Goal: Book appointment/travel/reservation

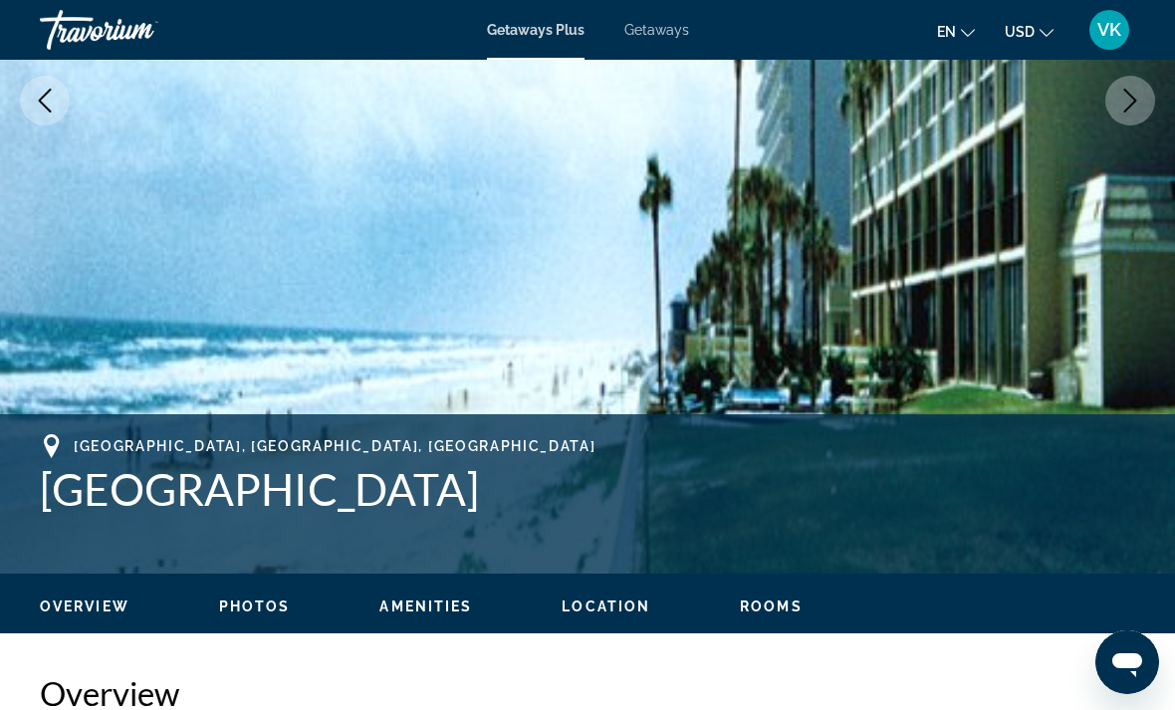
click at [549, 30] on span "Getaways Plus" at bounding box center [536, 30] width 98 height 16
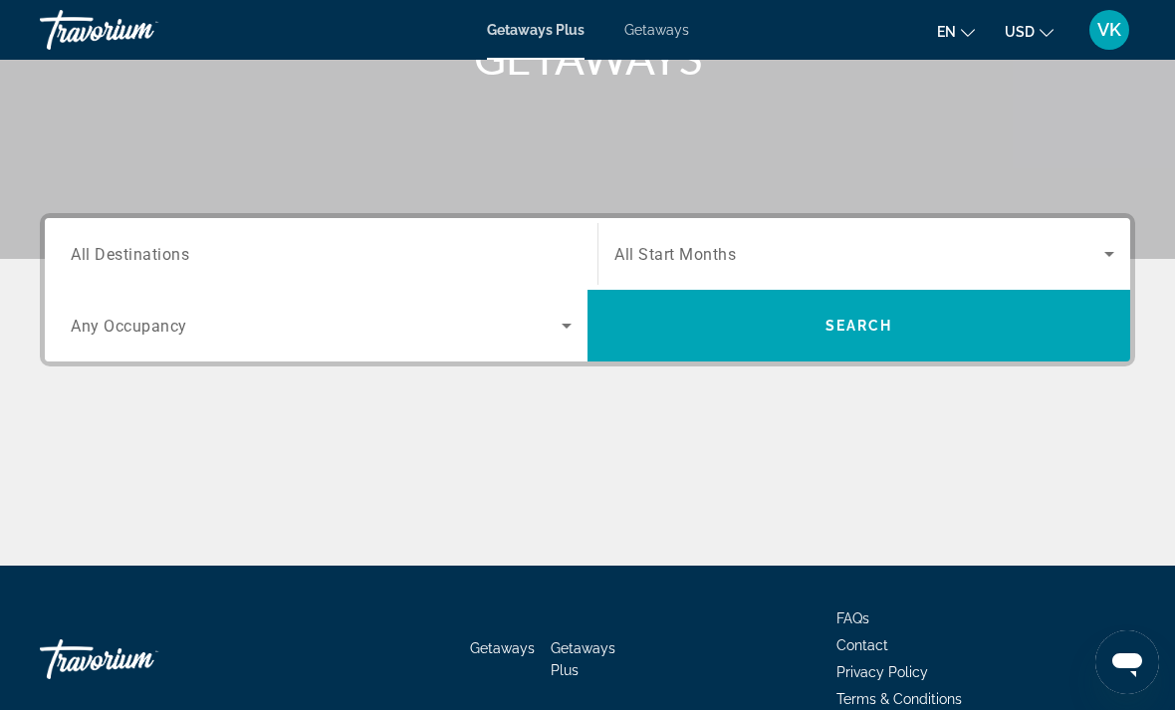
click at [536, 254] on input "Destination All Destinations" at bounding box center [321, 255] width 501 height 24
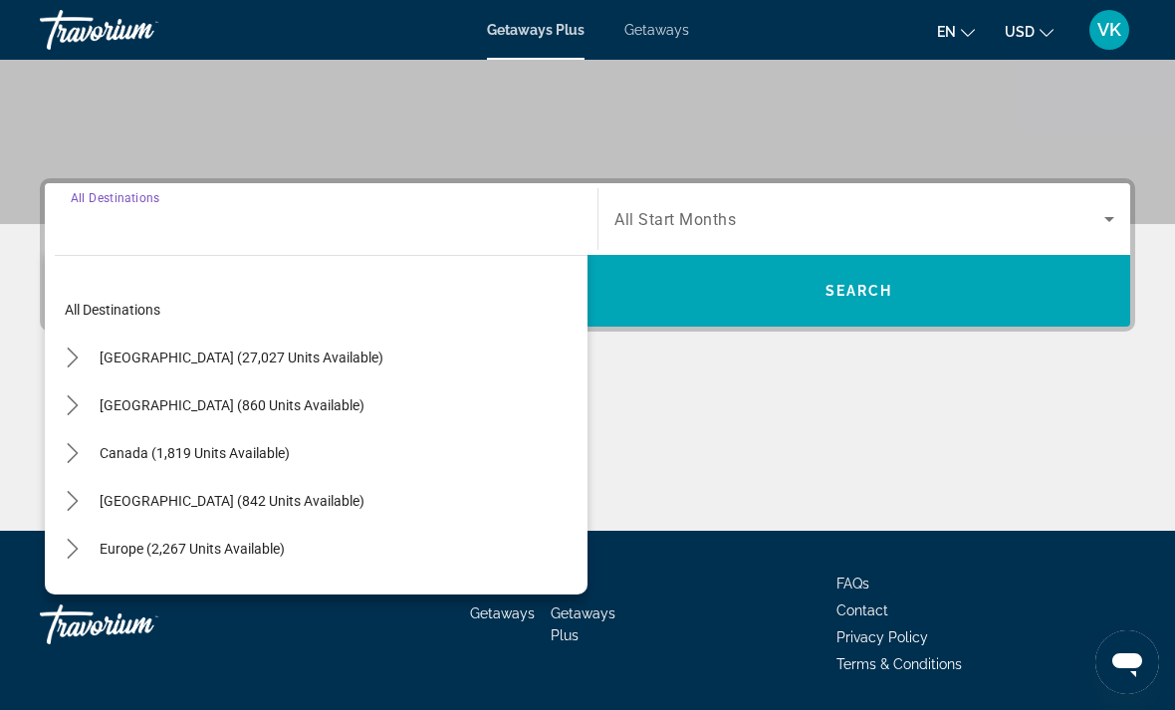
scroll to position [374, 0]
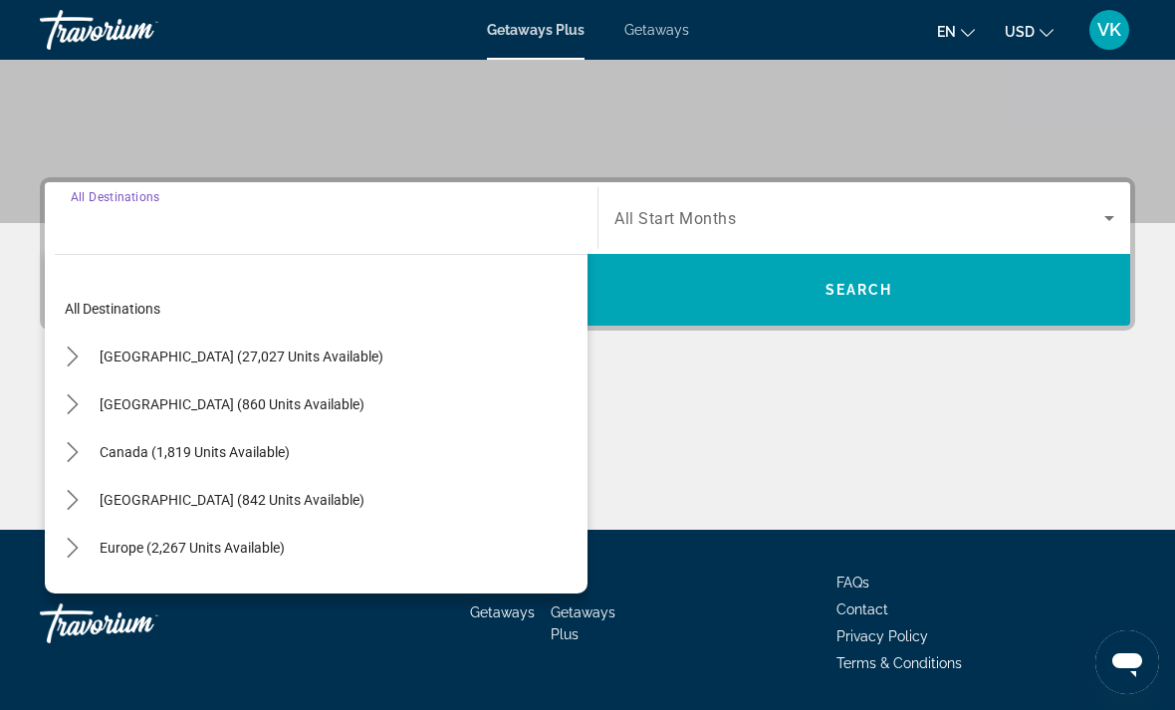
click at [82, 359] on icon "Toggle United States (27,027 units available) submenu" at bounding box center [73, 357] width 20 height 20
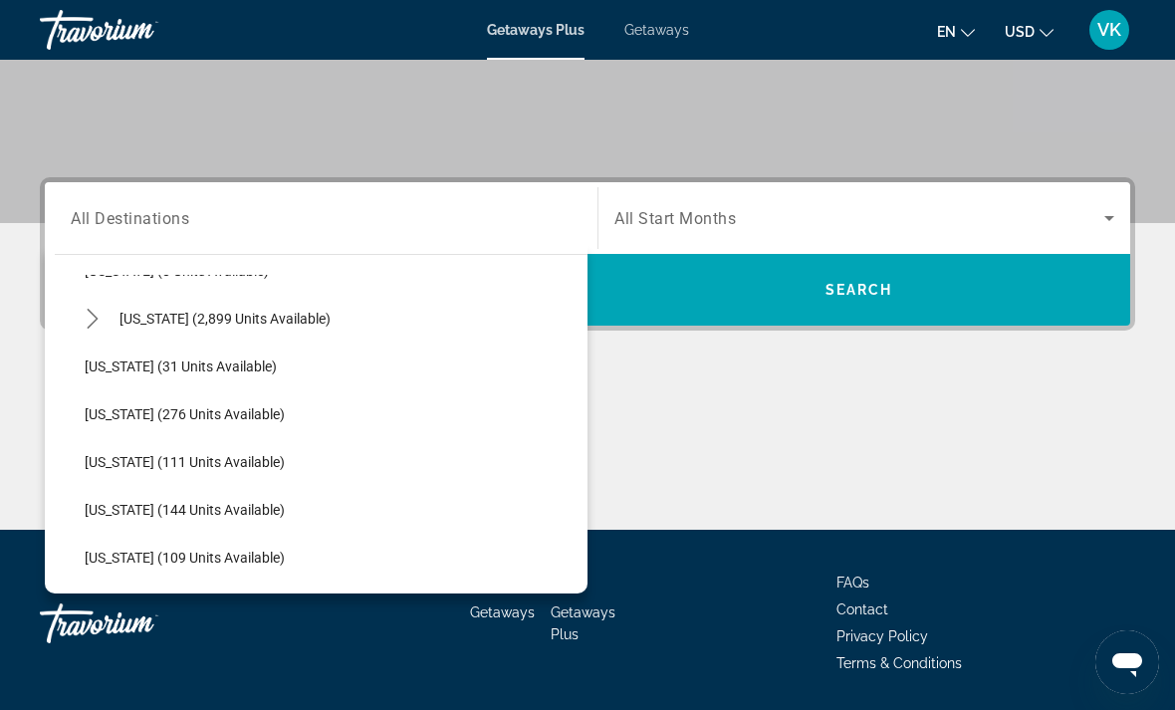
scroll to position [285, 0]
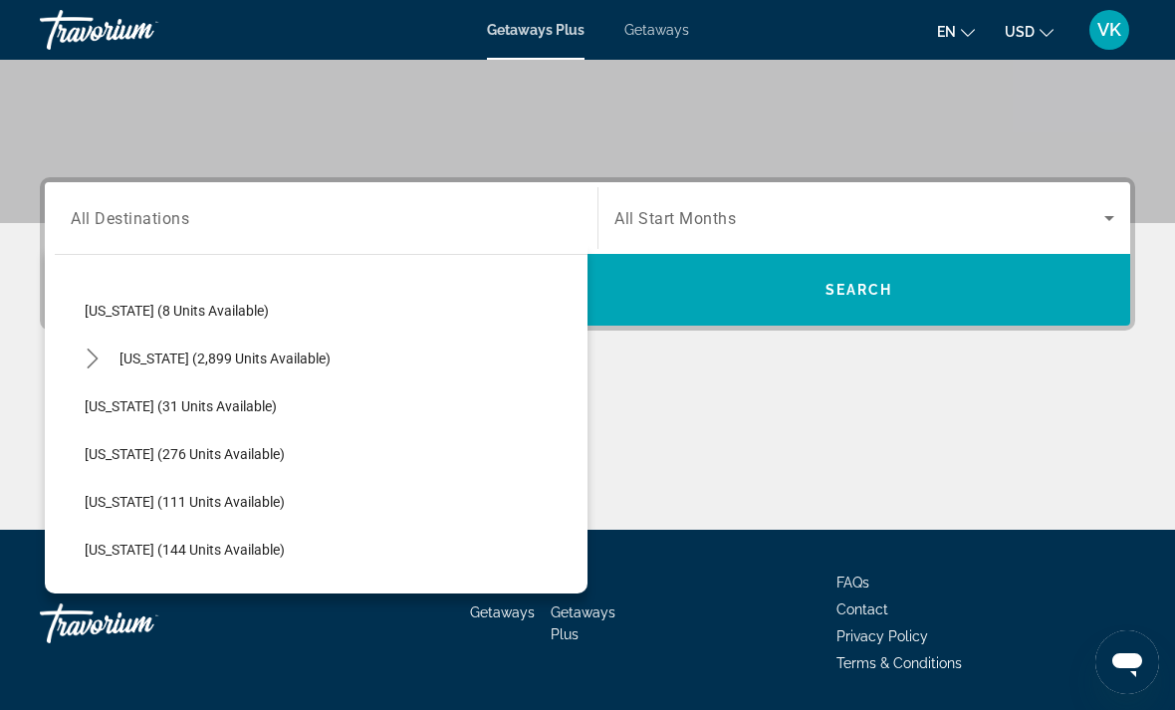
click at [118, 358] on span "Select destination: Florida (2,899 units available)" at bounding box center [225, 359] width 231 height 48
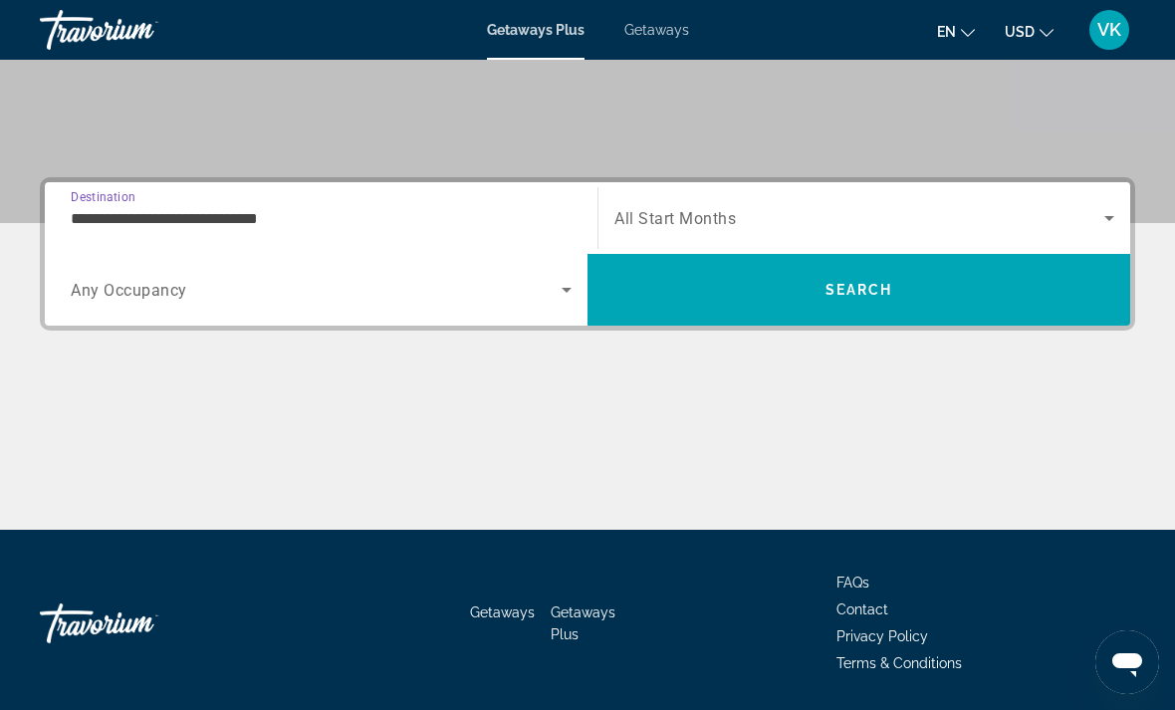
click at [527, 220] on input "**********" at bounding box center [321, 219] width 501 height 24
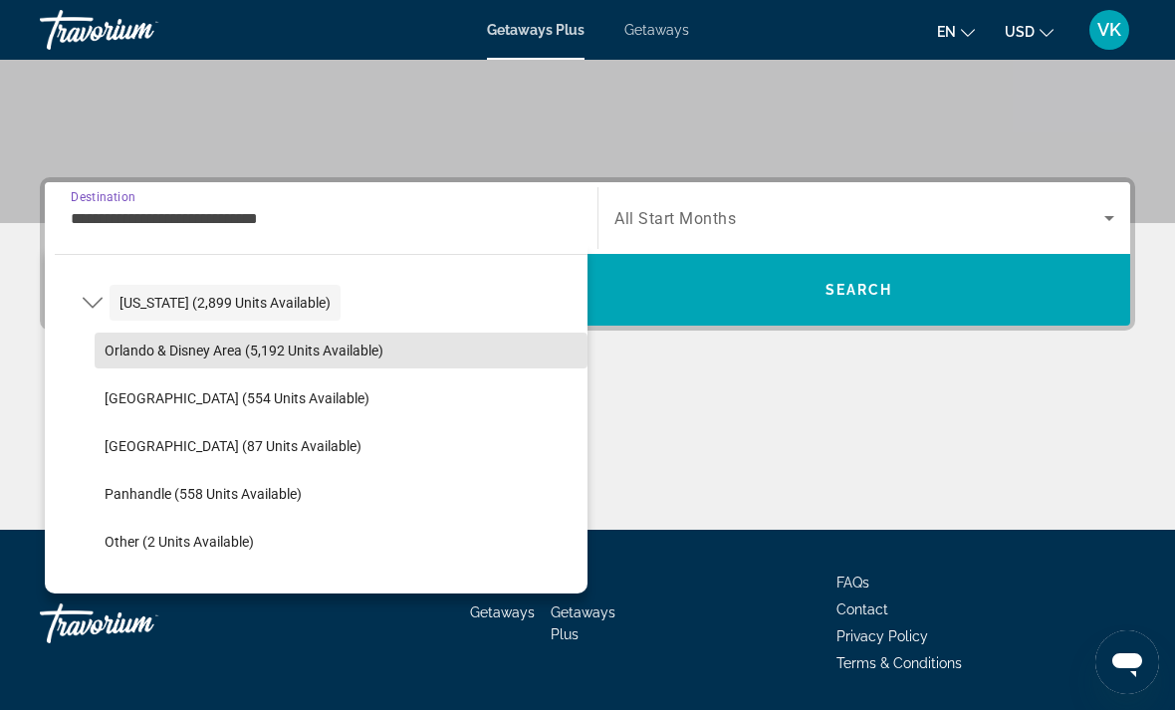
scroll to position [347, 0]
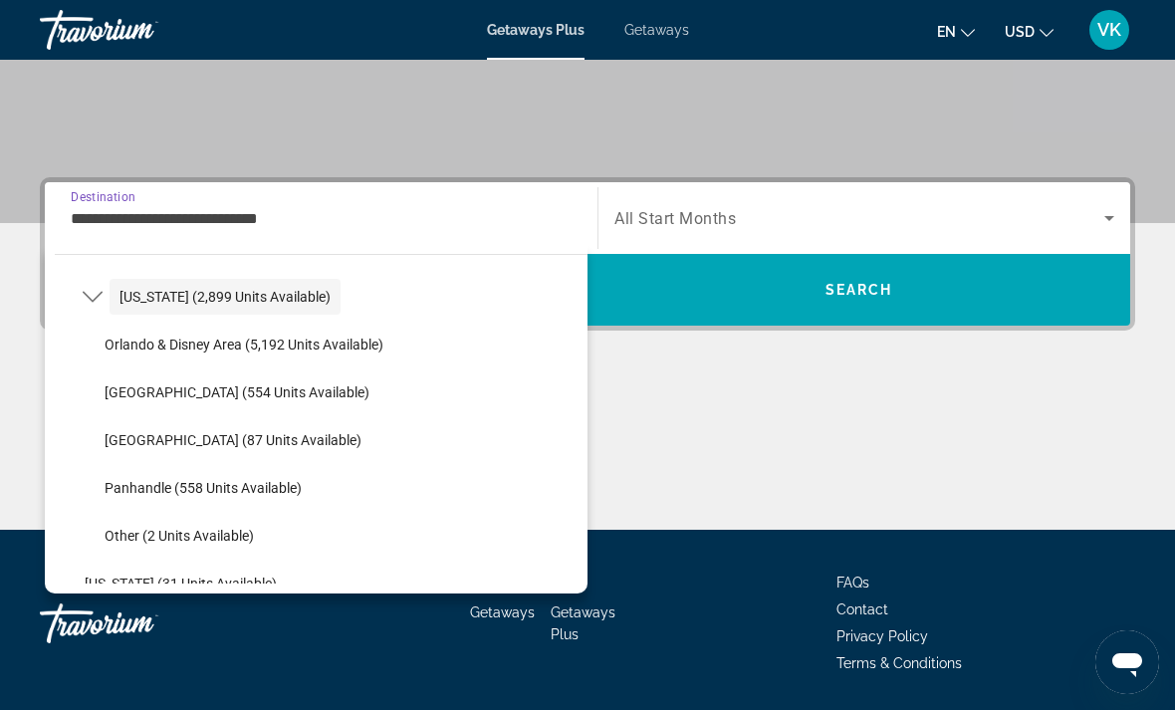
click at [195, 401] on span "Select destination: East Coast (554 units available)" at bounding box center [341, 392] width 493 height 48
type input "**********"
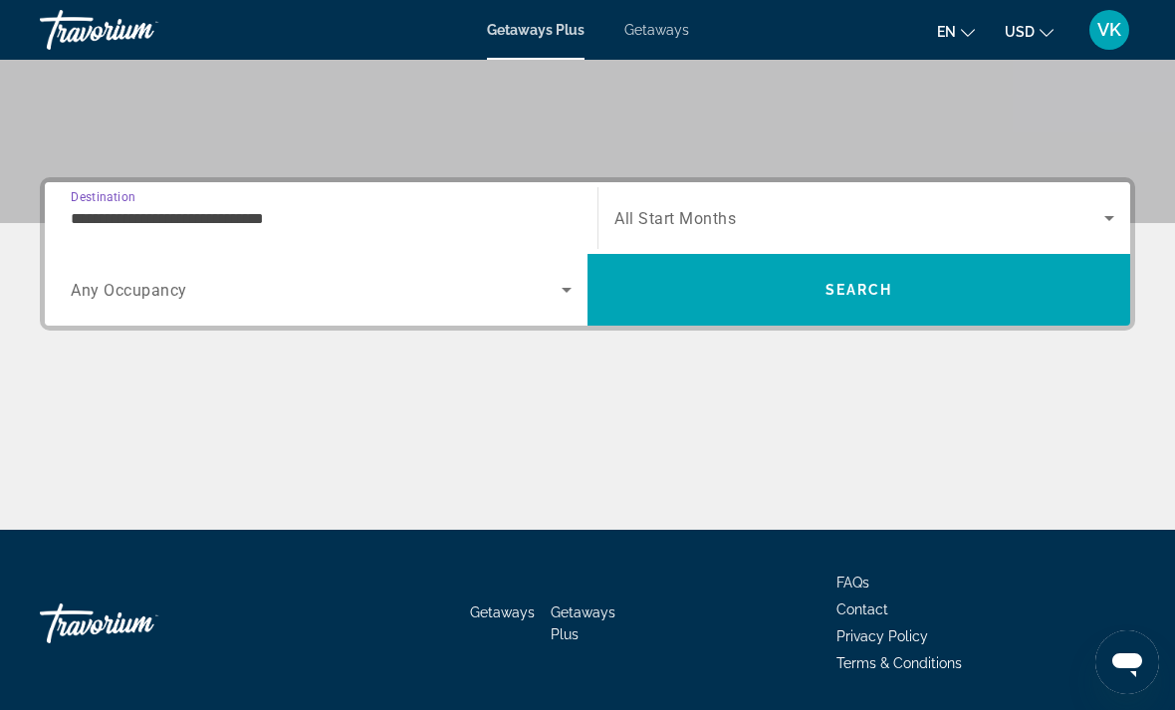
click at [558, 281] on icon "Search widget" at bounding box center [567, 290] width 24 height 24
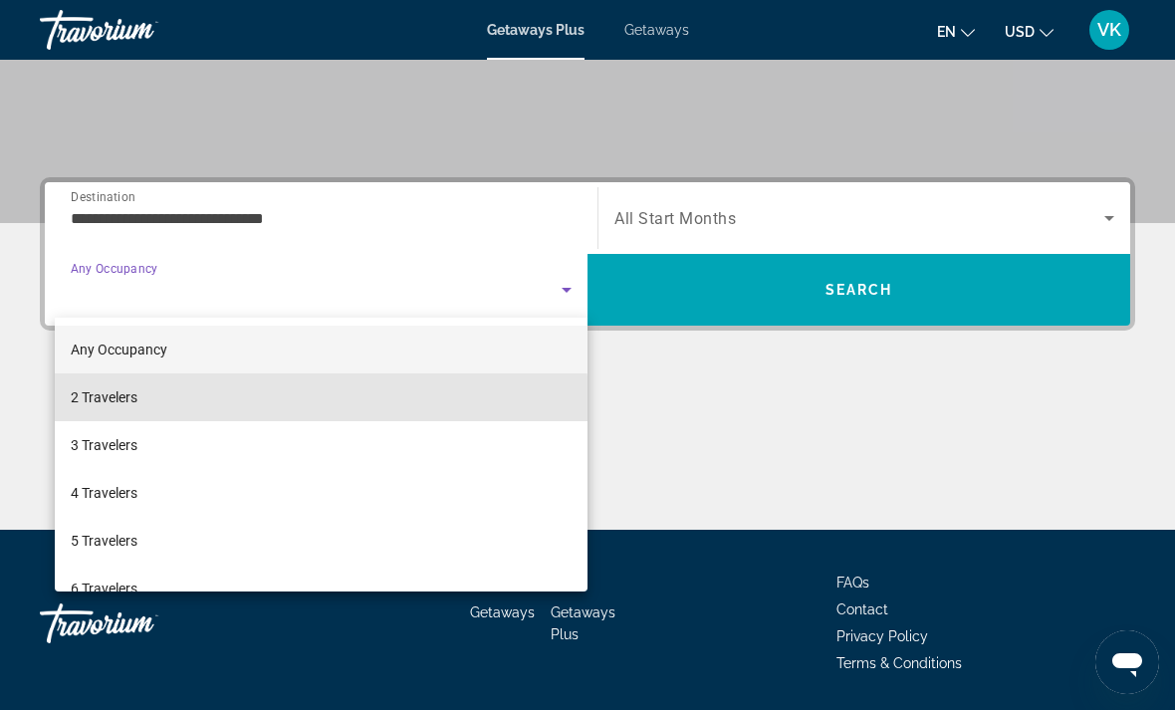
click at [128, 405] on span "2 Travelers" at bounding box center [104, 397] width 67 height 24
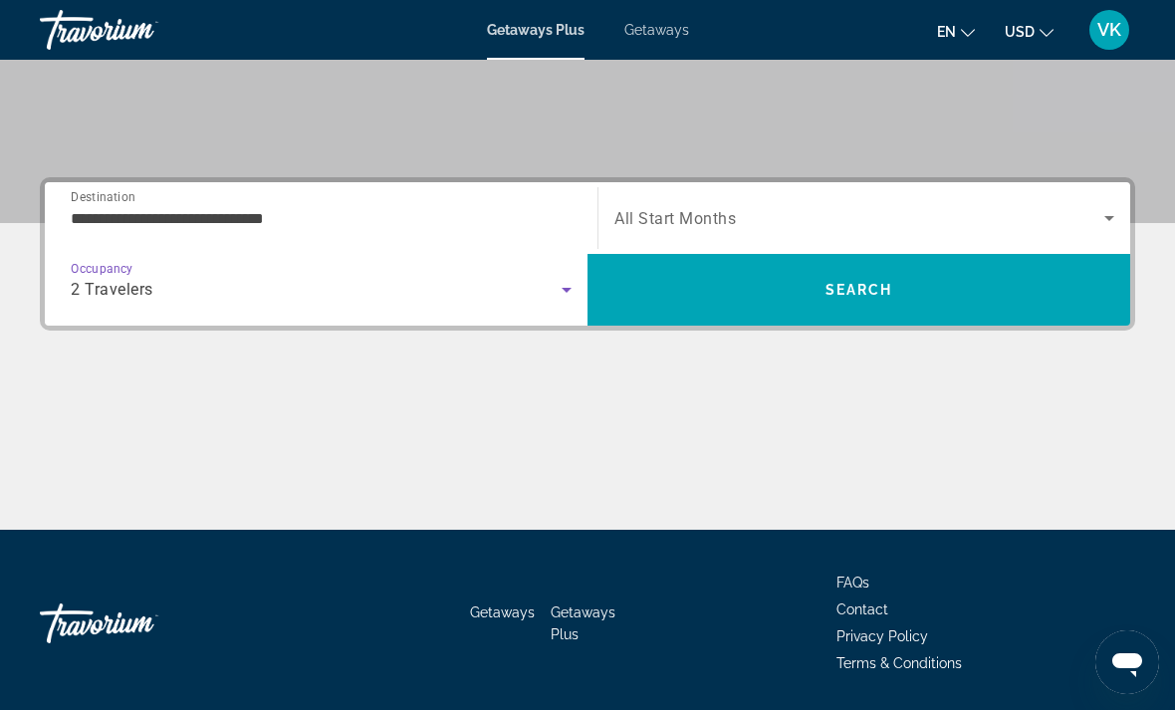
click at [1122, 208] on div "Start Month All Start Months" at bounding box center [864, 218] width 532 height 56
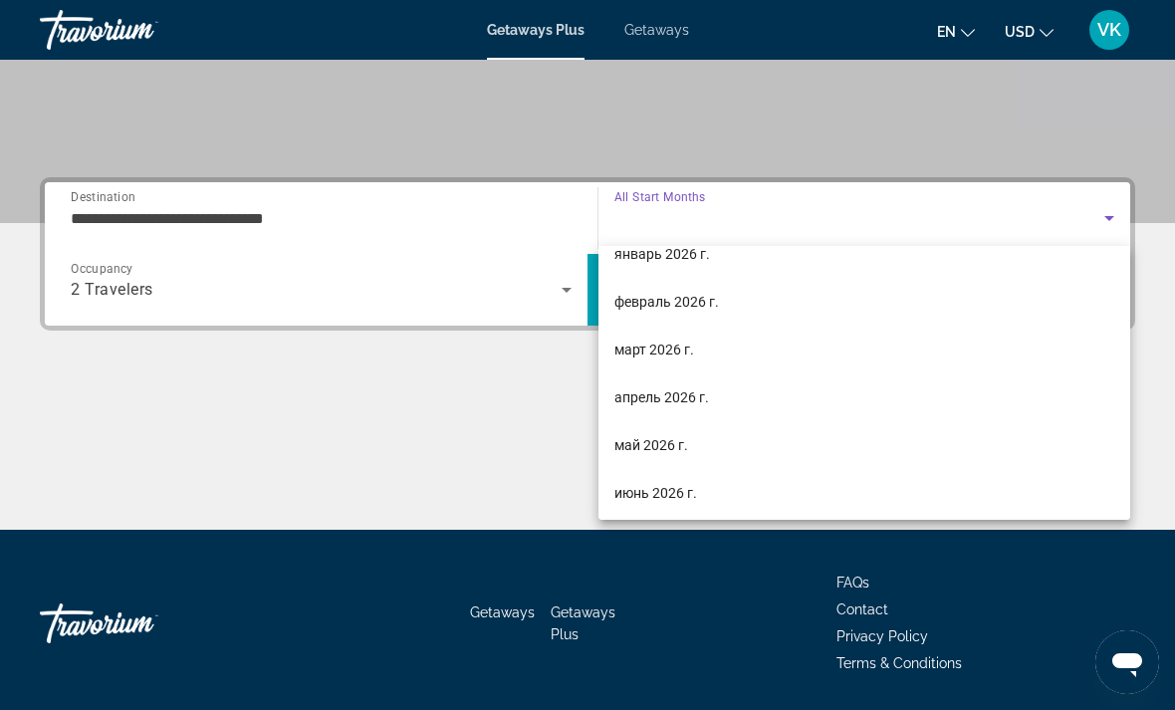
scroll to position [192, 0]
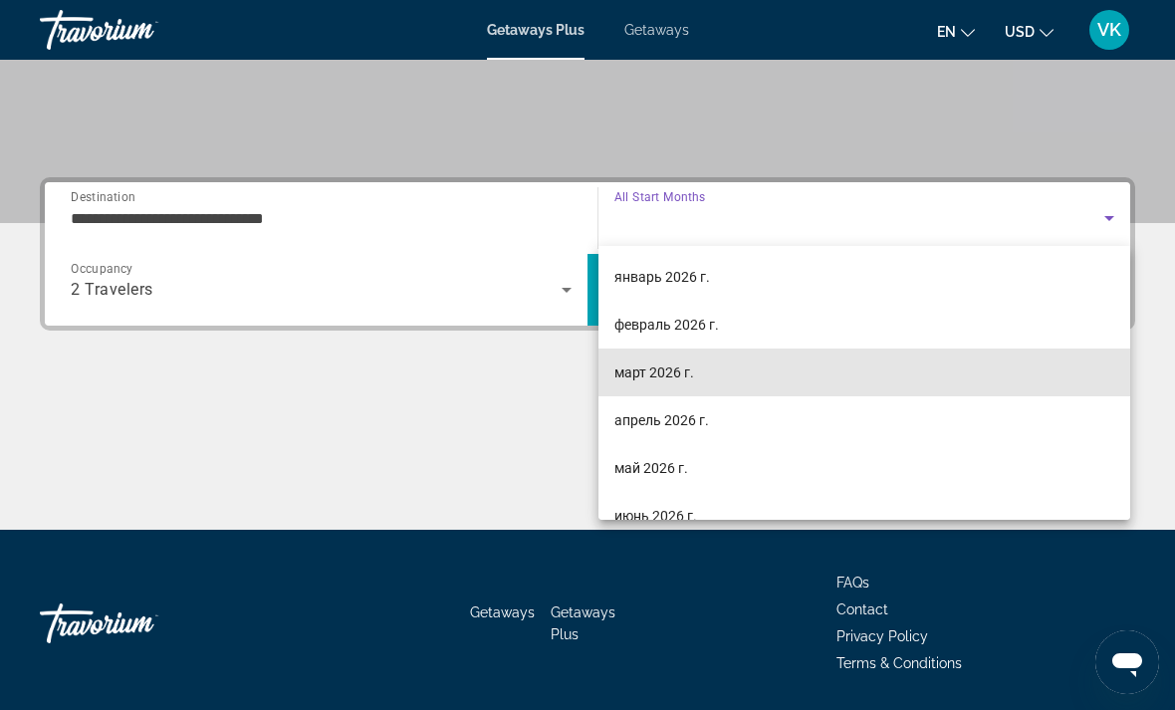
click at [668, 368] on span "март 2026 г." at bounding box center [654, 372] width 80 height 24
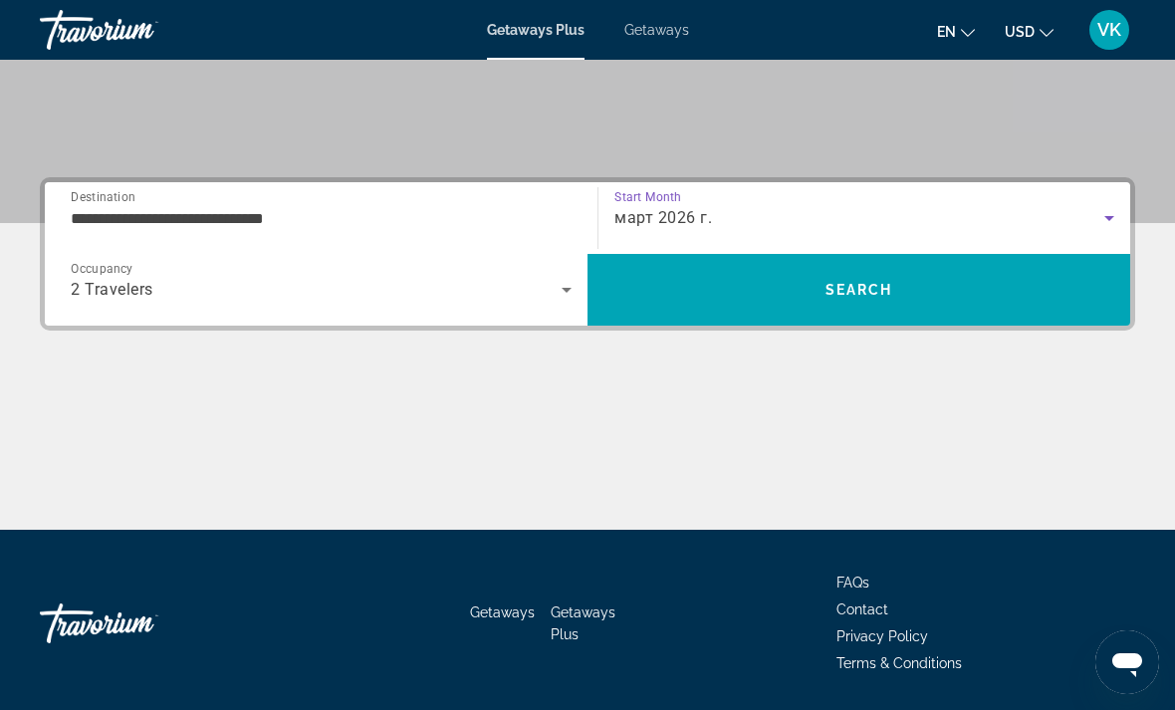
click at [936, 295] on span "Search" at bounding box center [859, 290] width 543 height 48
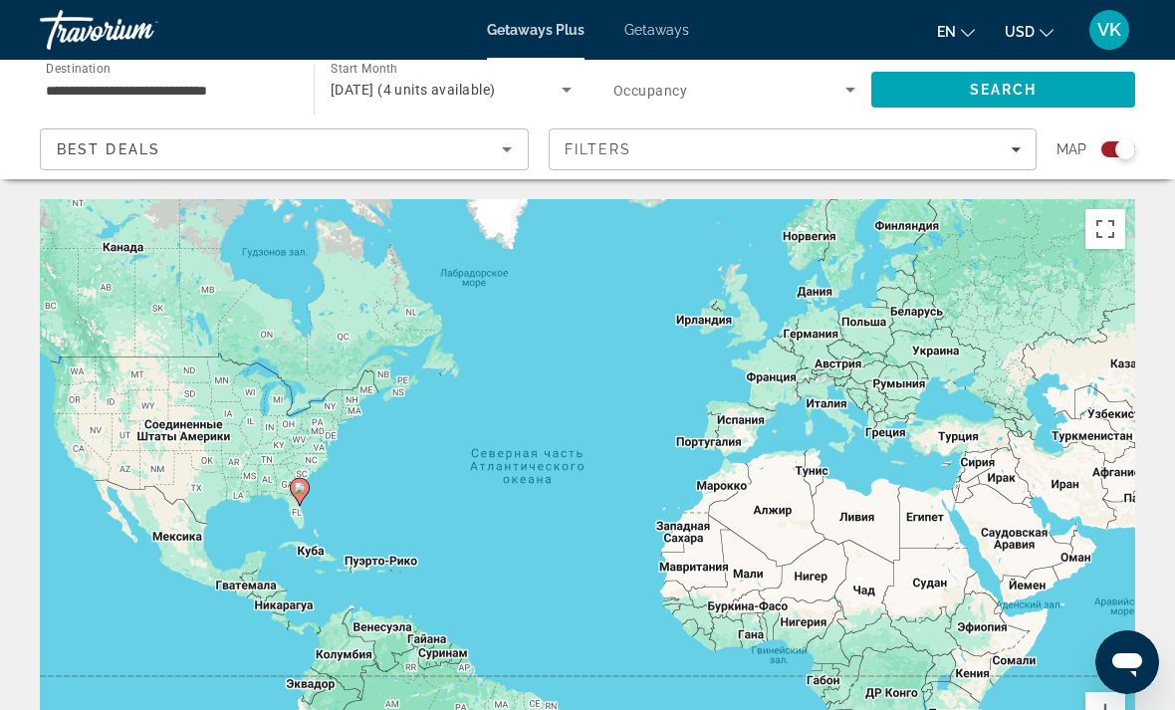
click at [682, 28] on span "Getaways" at bounding box center [656, 30] width 65 height 16
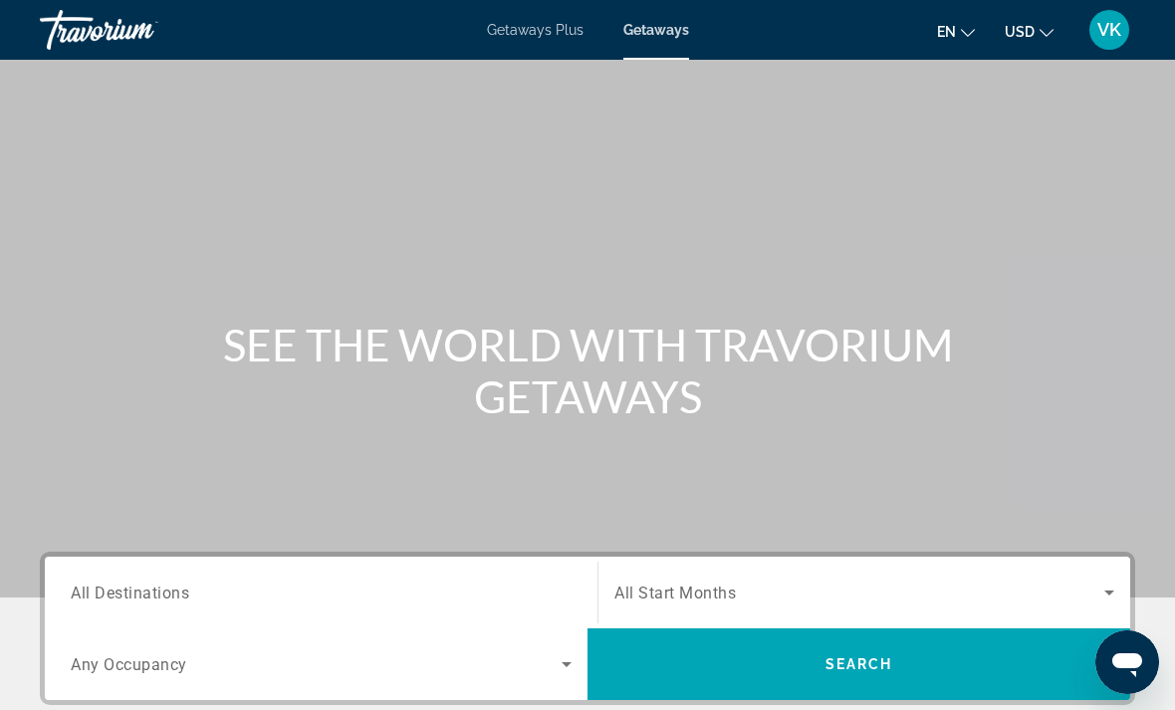
click at [553, 33] on span "Getaways Plus" at bounding box center [535, 30] width 97 height 16
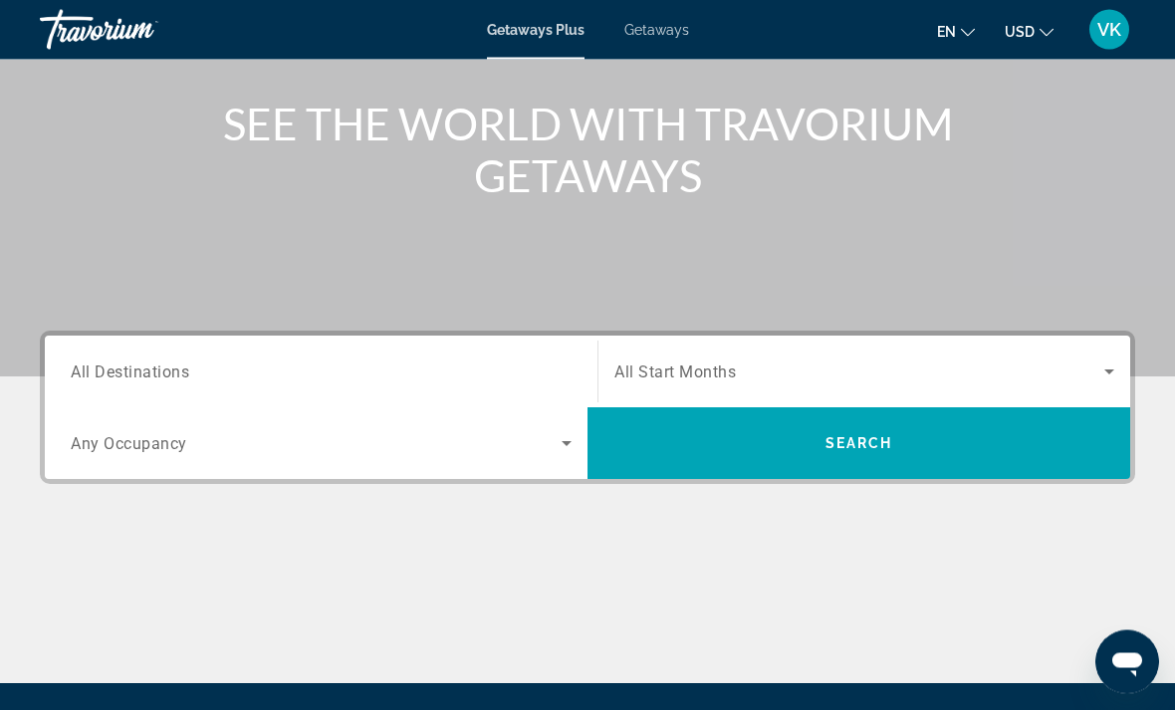
scroll to position [221, 0]
click at [400, 382] on input "Destination All Destinations" at bounding box center [321, 372] width 501 height 24
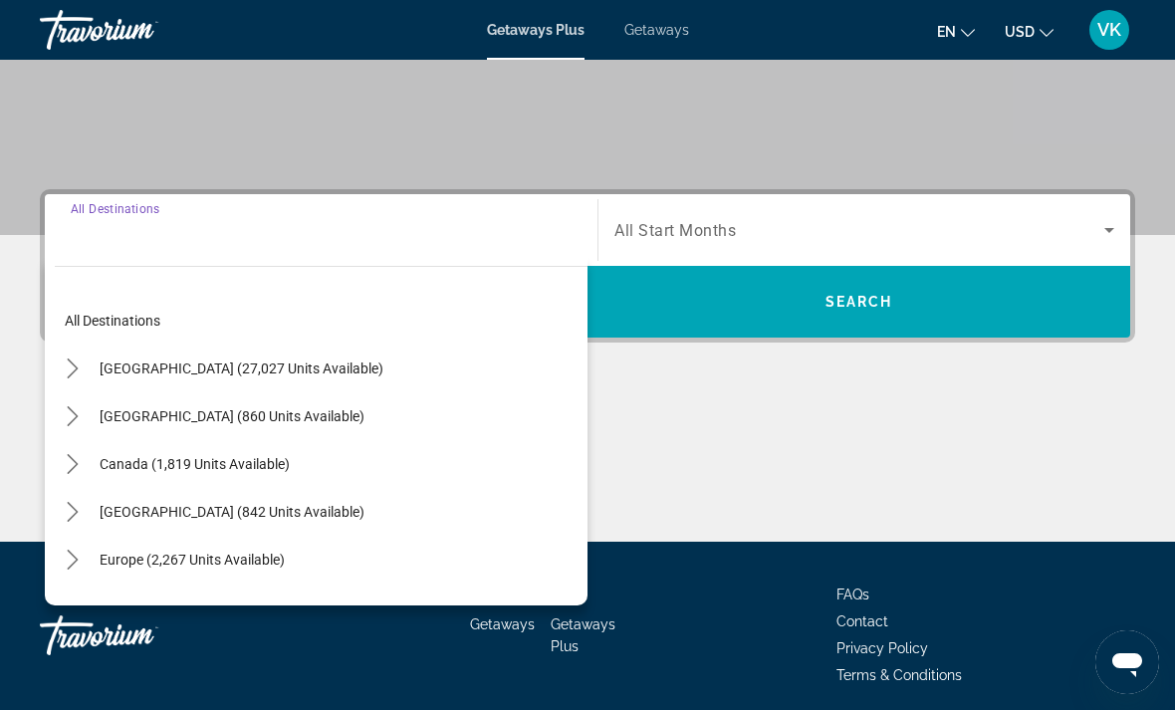
scroll to position [374, 0]
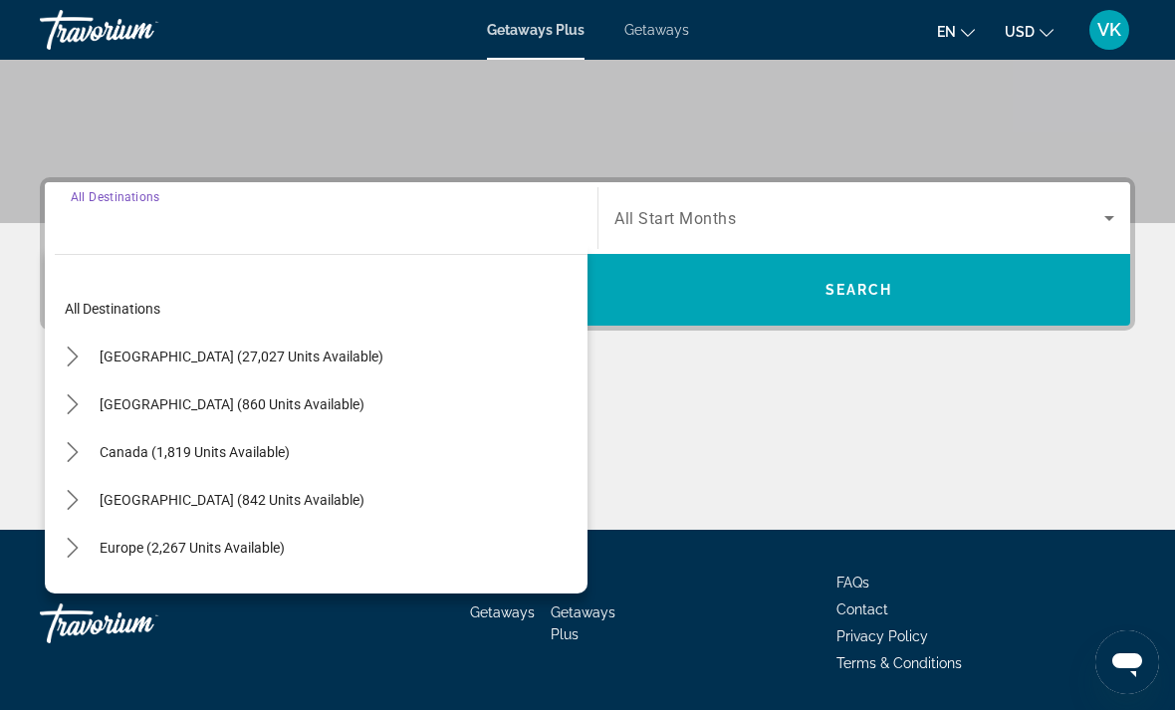
click at [89, 357] on mat-icon "Toggle United States (27,027 units available) submenu" at bounding box center [72, 357] width 35 height 35
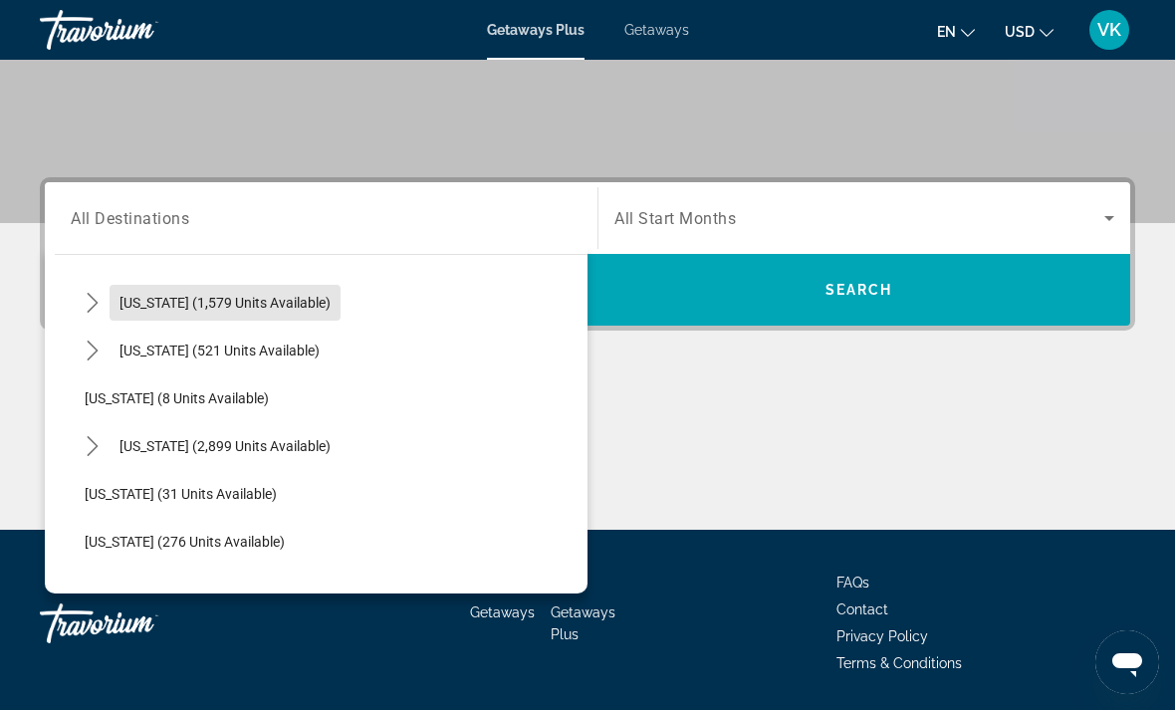
scroll to position [198, 0]
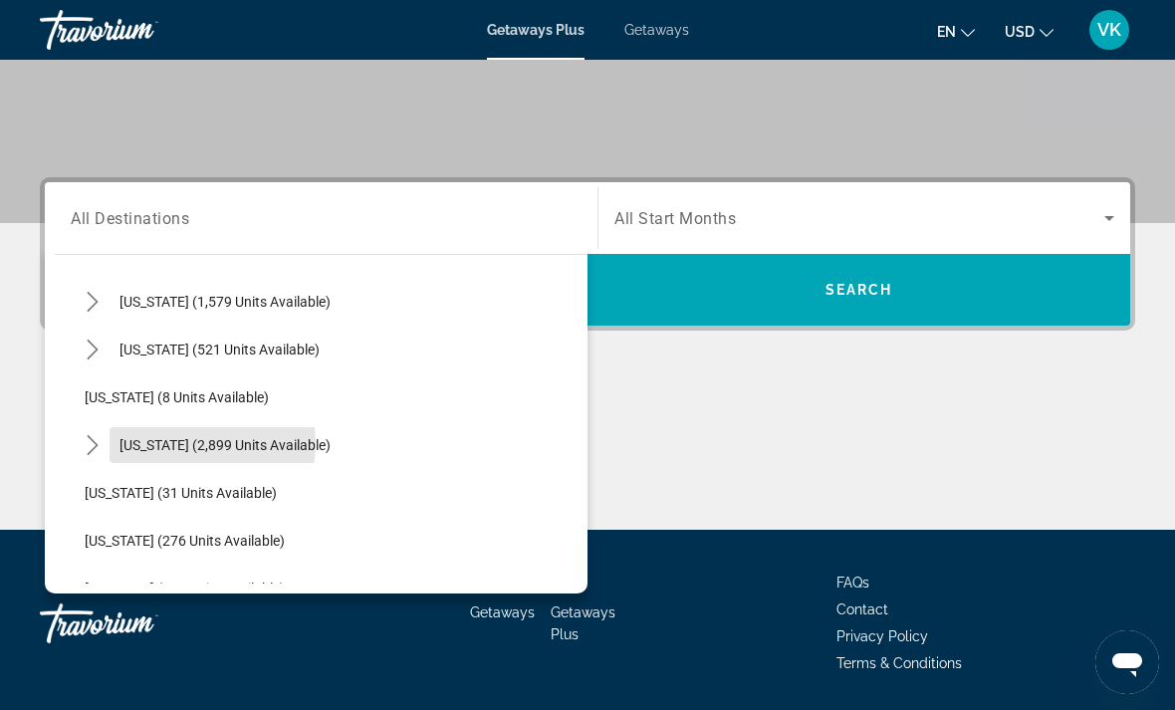
click at [189, 445] on span "[US_STATE] (2,899 units available)" at bounding box center [224, 445] width 211 height 16
type input "**********"
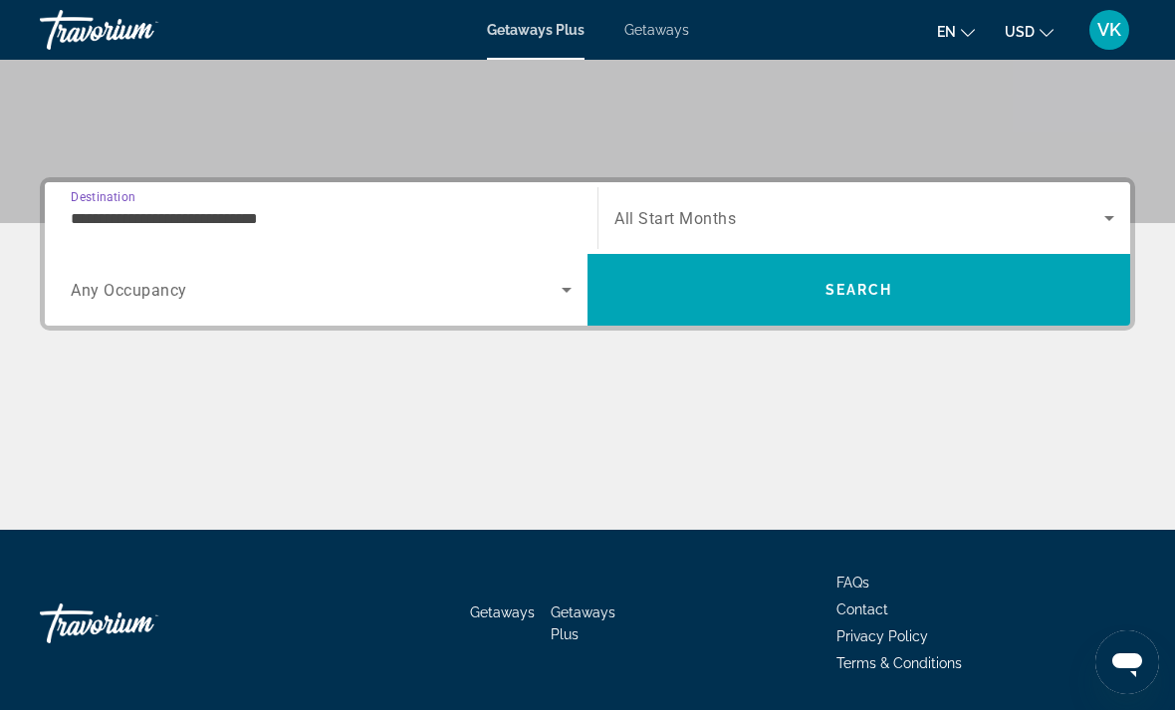
click at [569, 288] on icon "Search widget" at bounding box center [567, 290] width 24 height 24
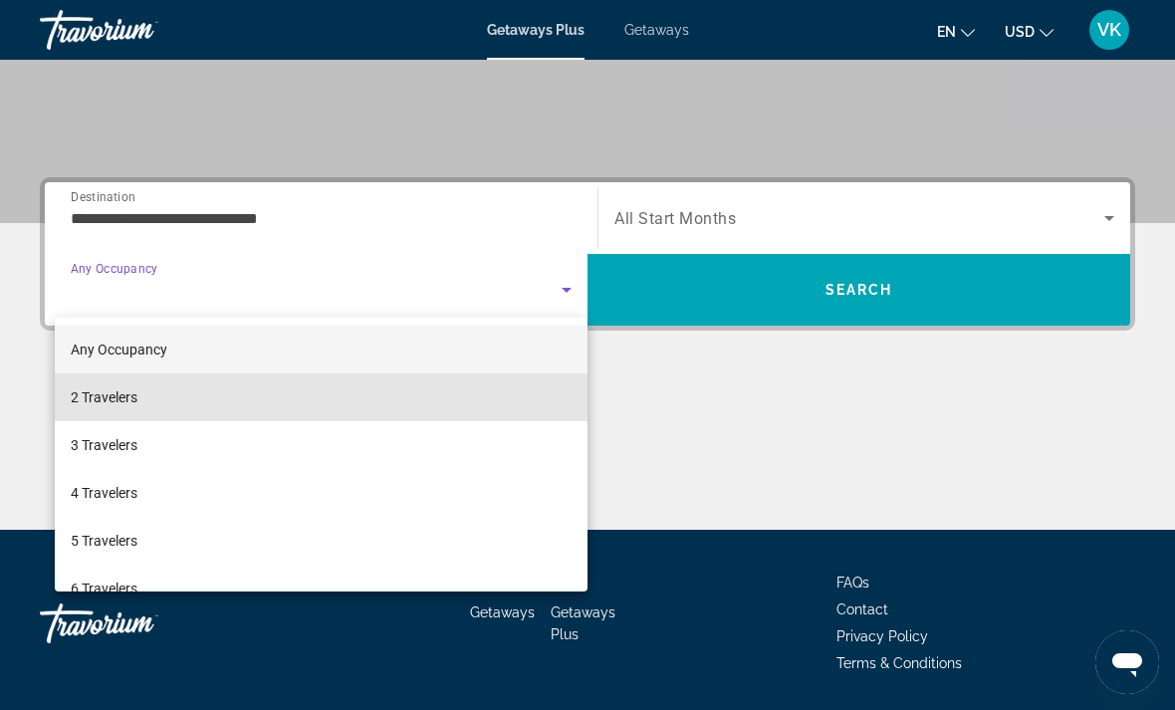
click at [168, 401] on mat-option "2 Travelers" at bounding box center [321, 397] width 533 height 48
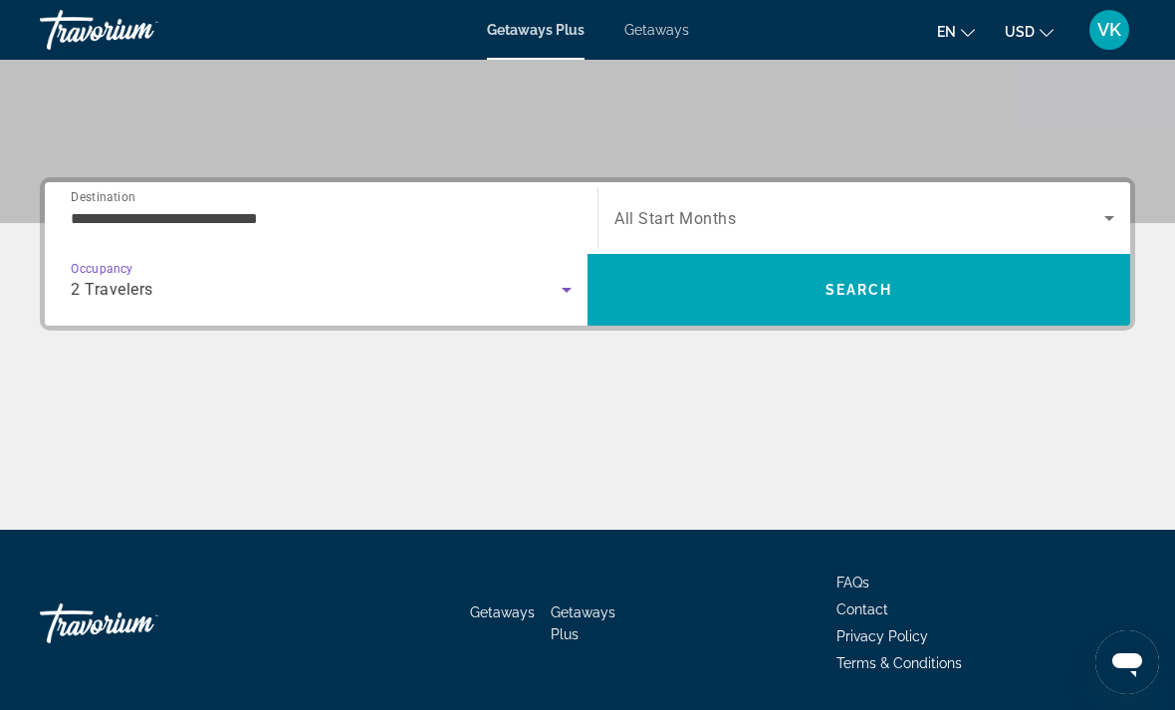
click at [1102, 202] on div "Search widget" at bounding box center [864, 218] width 500 height 56
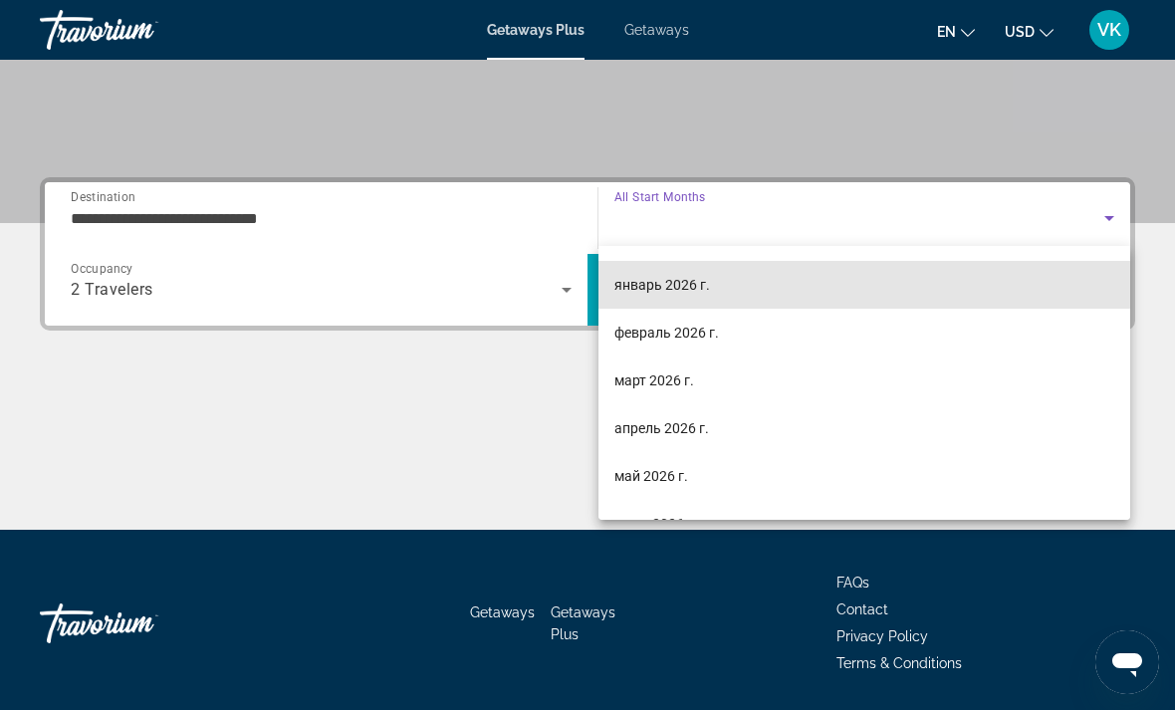
scroll to position [196, 0]
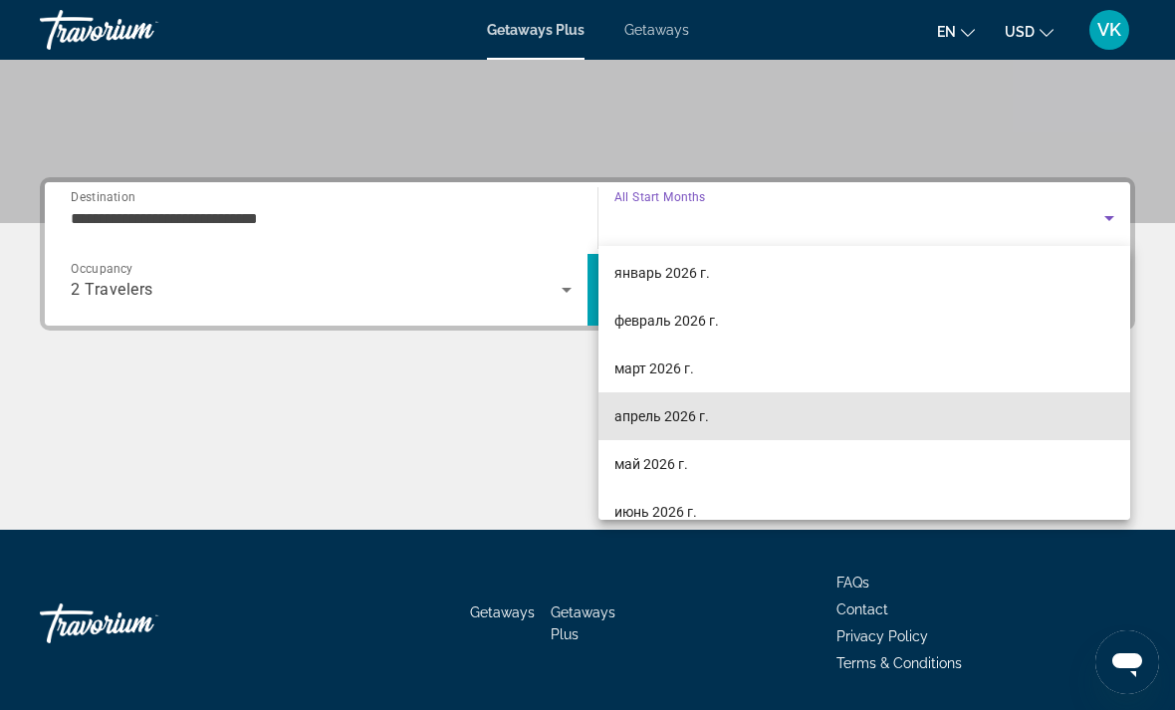
click at [698, 416] on span "апрель 2026 г." at bounding box center [661, 416] width 95 height 24
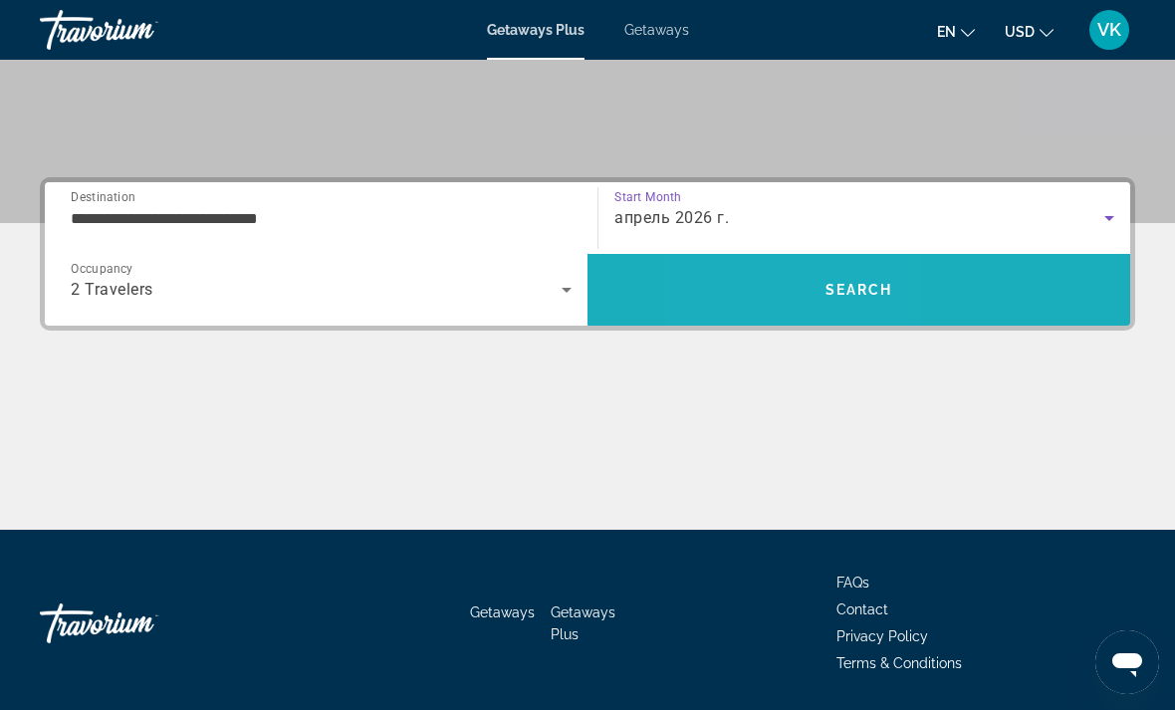
click at [773, 281] on span "Search" at bounding box center [859, 290] width 543 height 48
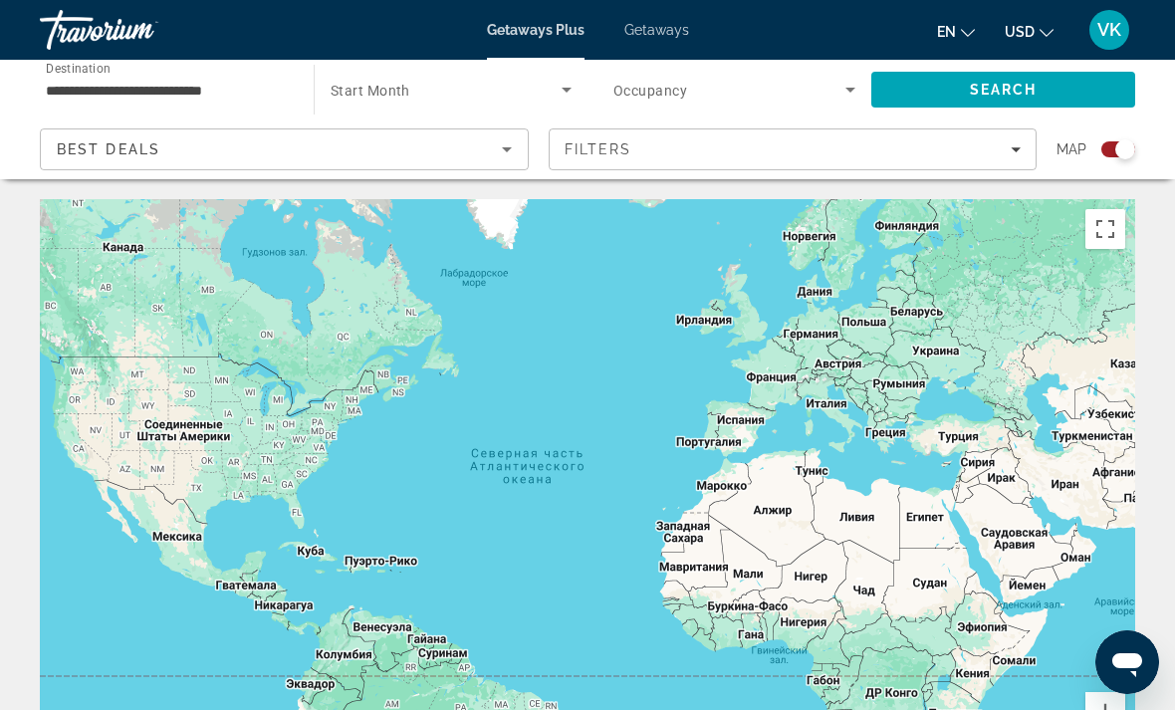
click at [383, 80] on span "Search widget" at bounding box center [446, 90] width 231 height 24
click at [247, 93] on div at bounding box center [587, 355] width 1175 height 710
click at [651, 33] on span "Getaways" at bounding box center [656, 30] width 65 height 16
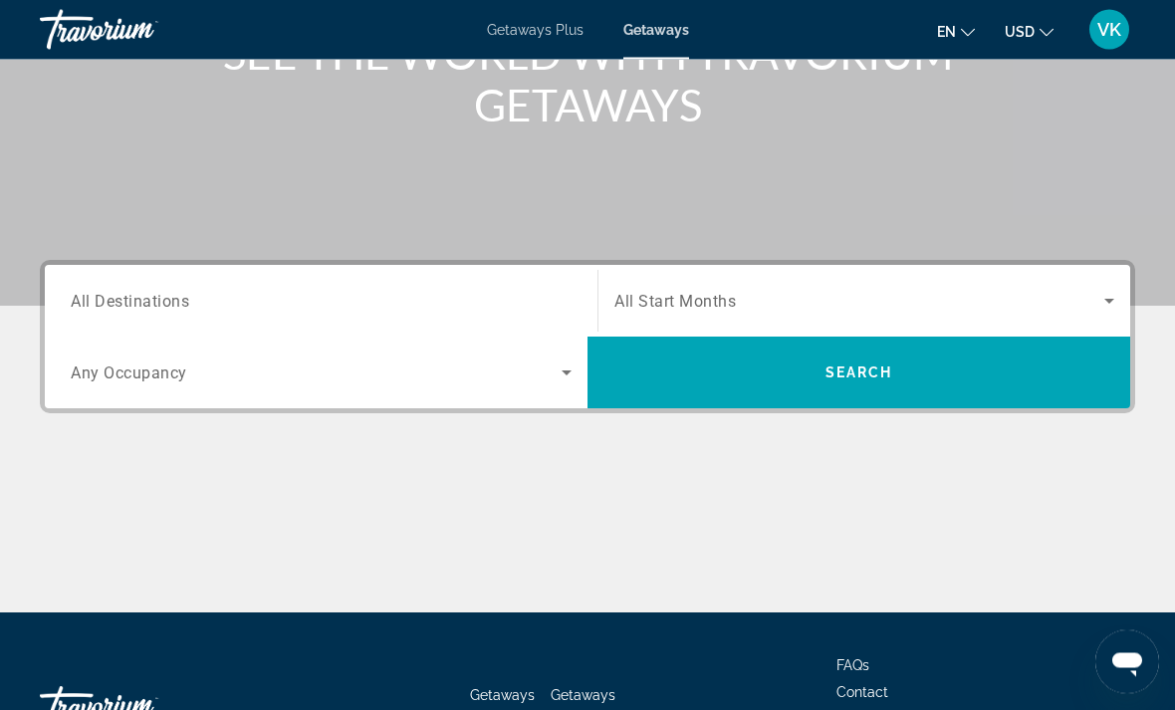
click at [545, 298] on input "Destination All Destinations" at bounding box center [321, 303] width 501 height 24
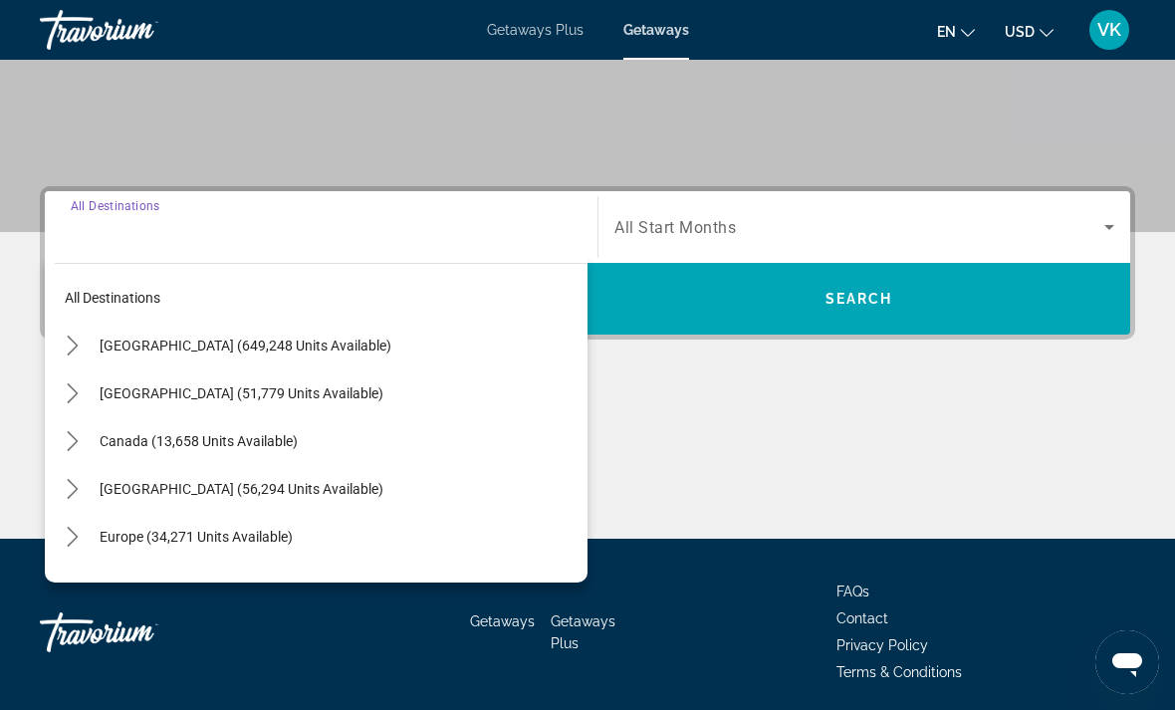
scroll to position [374, 0]
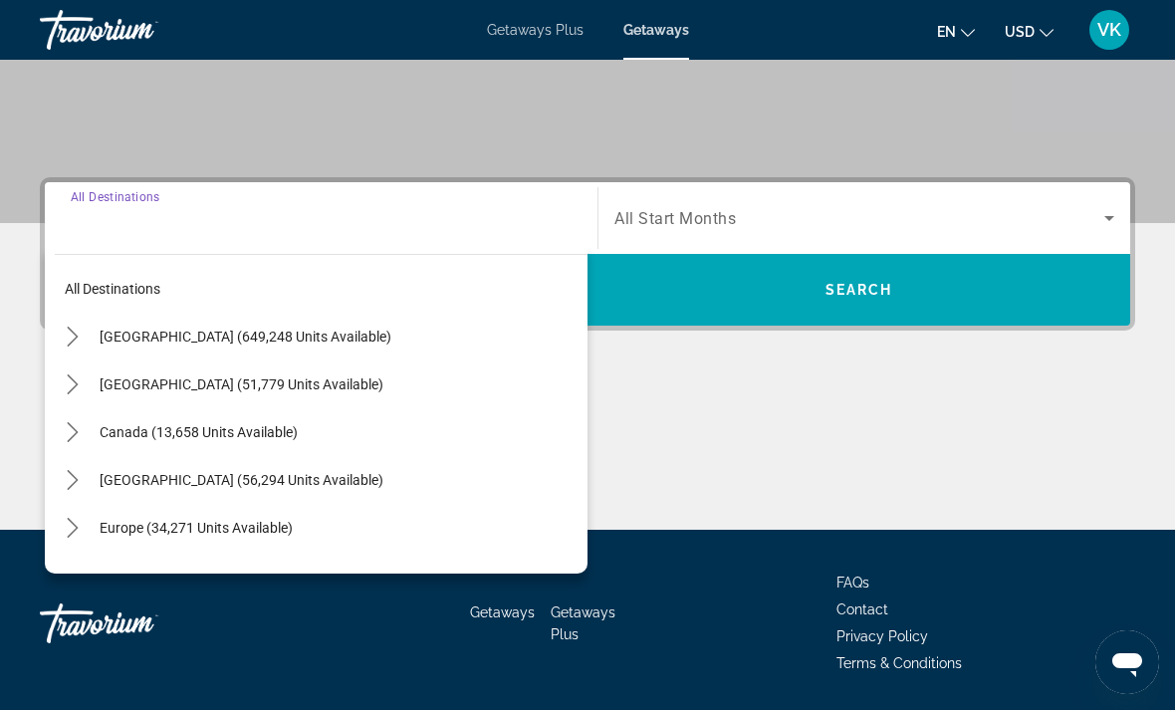
click at [213, 336] on span "[GEOGRAPHIC_DATA] (649,248 units available)" at bounding box center [246, 337] width 292 height 16
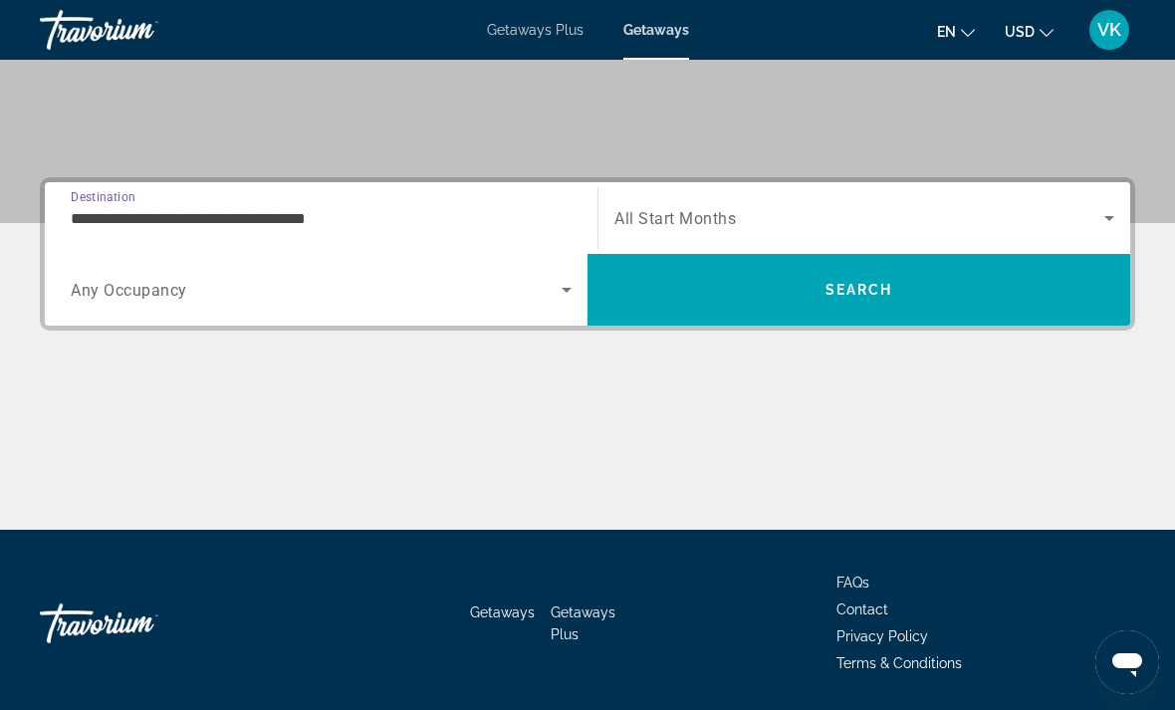
click at [198, 229] on input "**********" at bounding box center [321, 219] width 501 height 24
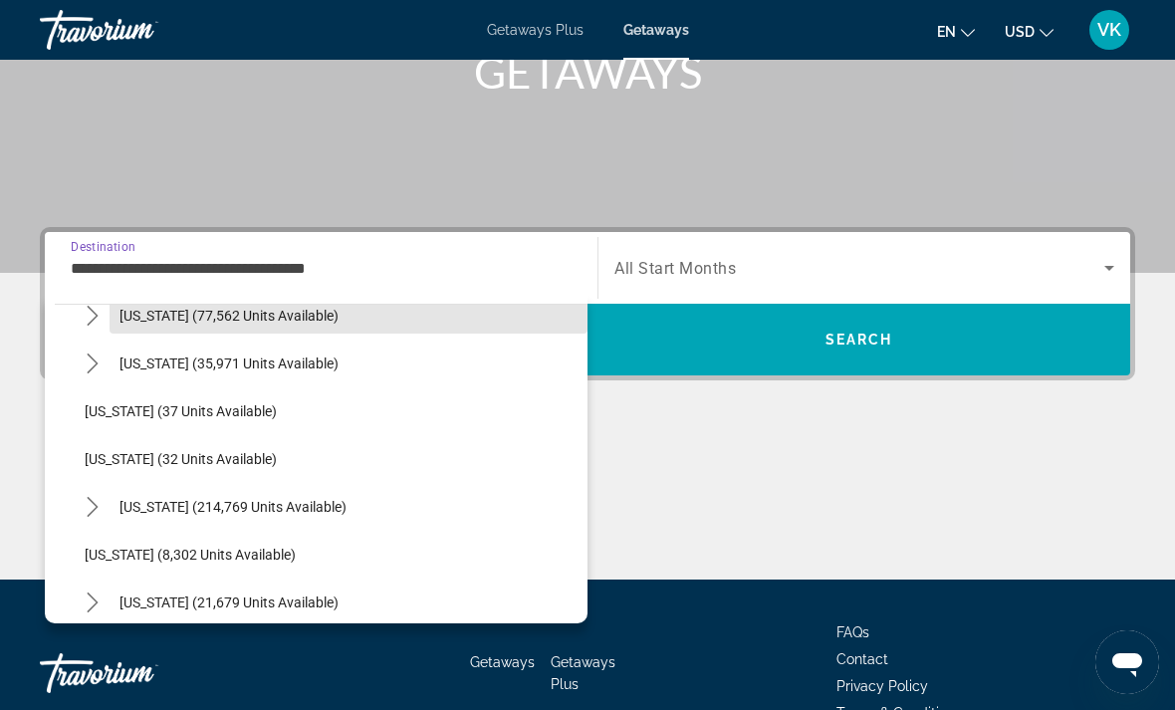
scroll to position [237, 0]
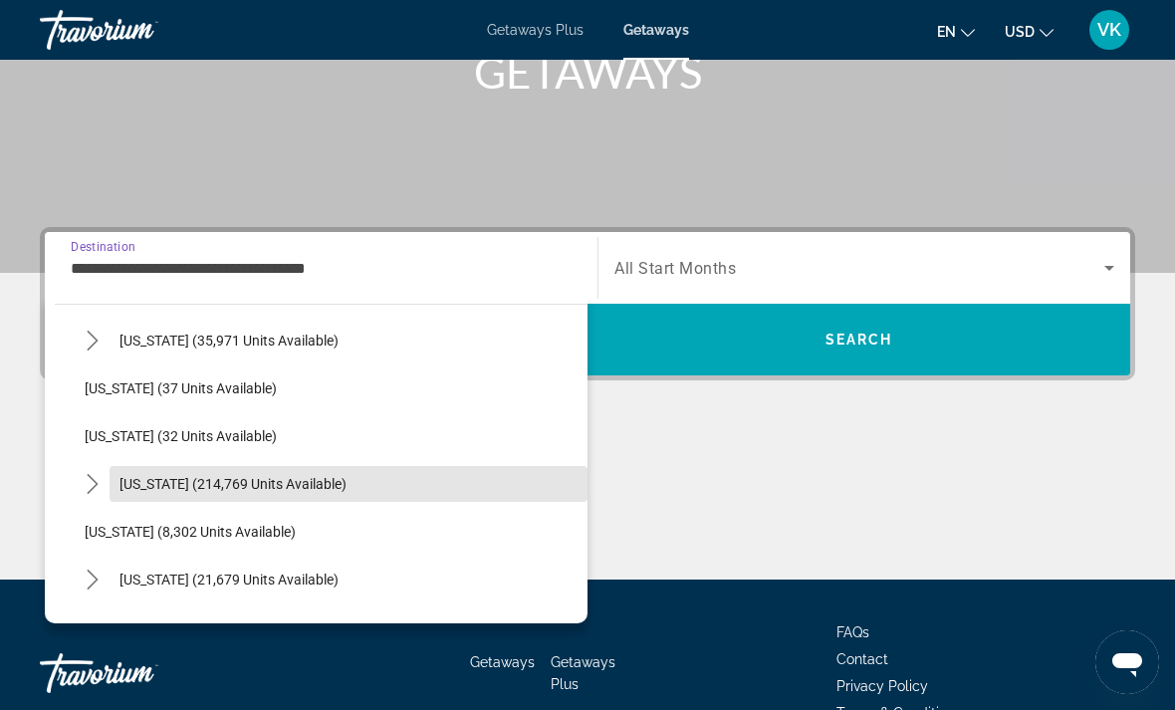
click at [204, 490] on span "[US_STATE] (214,769 units available)" at bounding box center [232, 484] width 227 height 16
type input "**********"
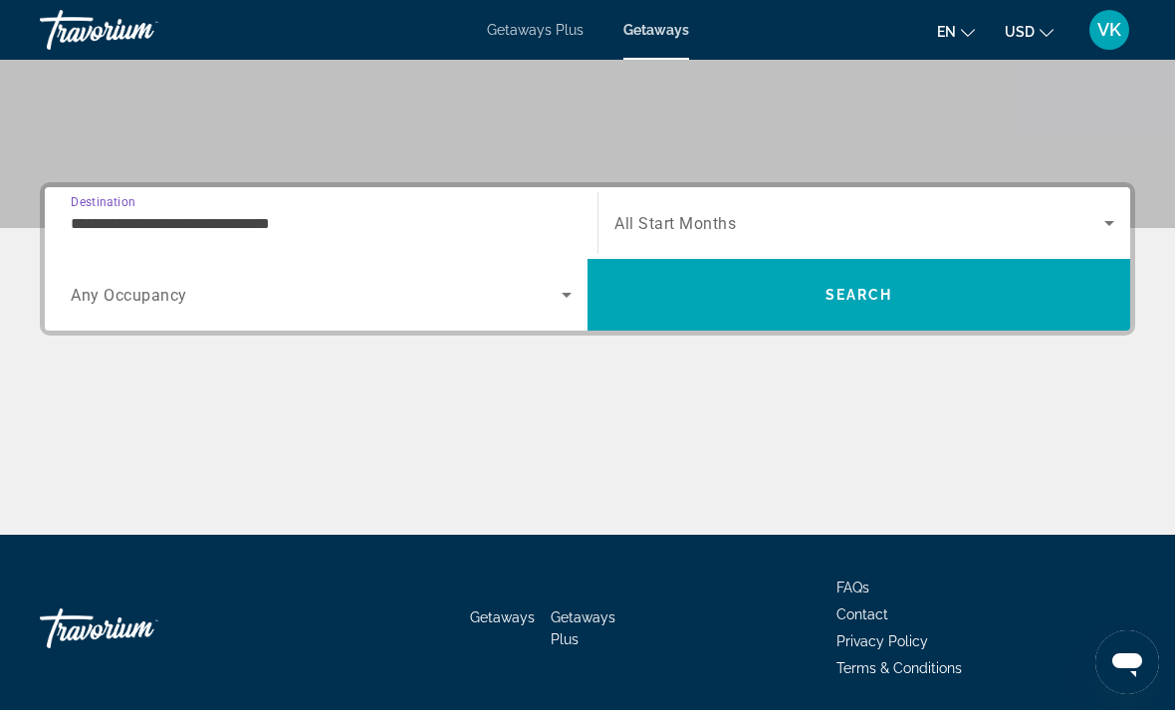
scroll to position [374, 0]
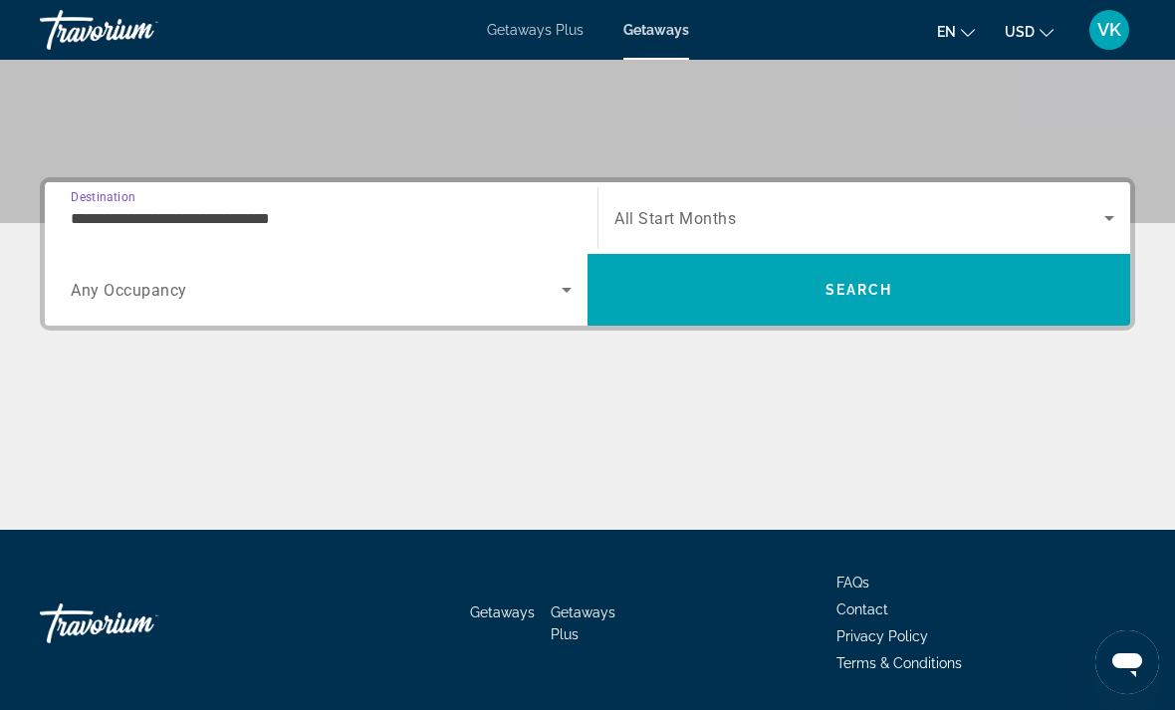
click at [1108, 213] on icon "Search widget" at bounding box center [1109, 218] width 24 height 24
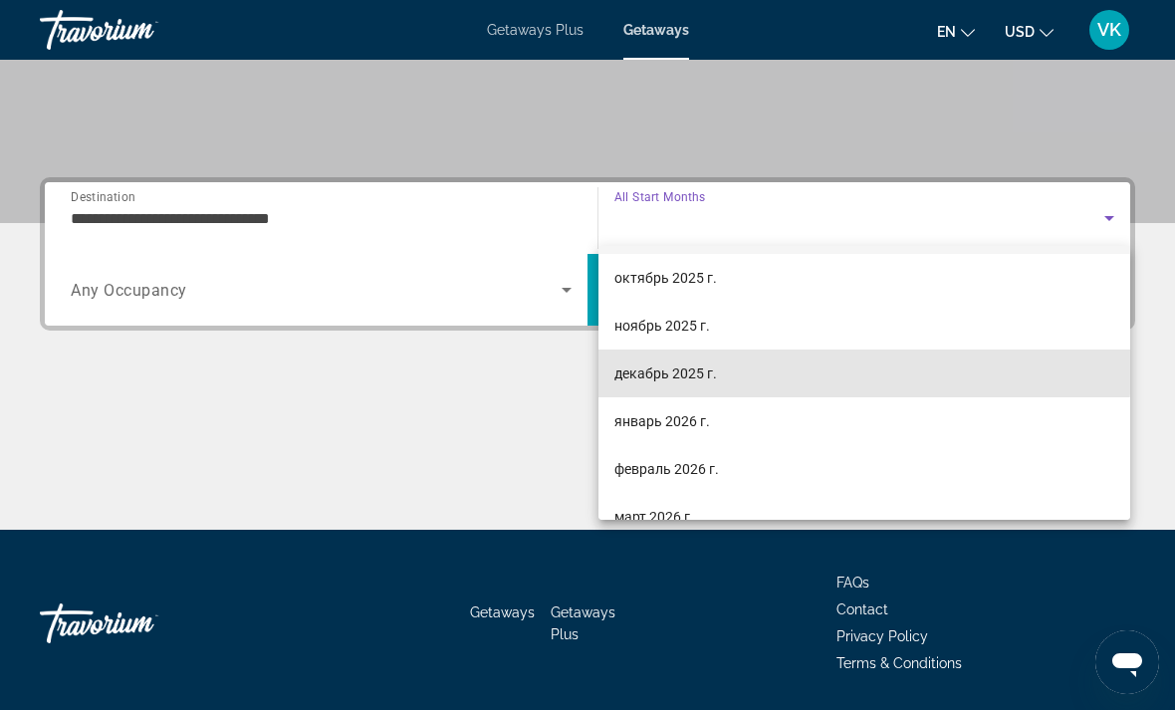
scroll to position [119, 0]
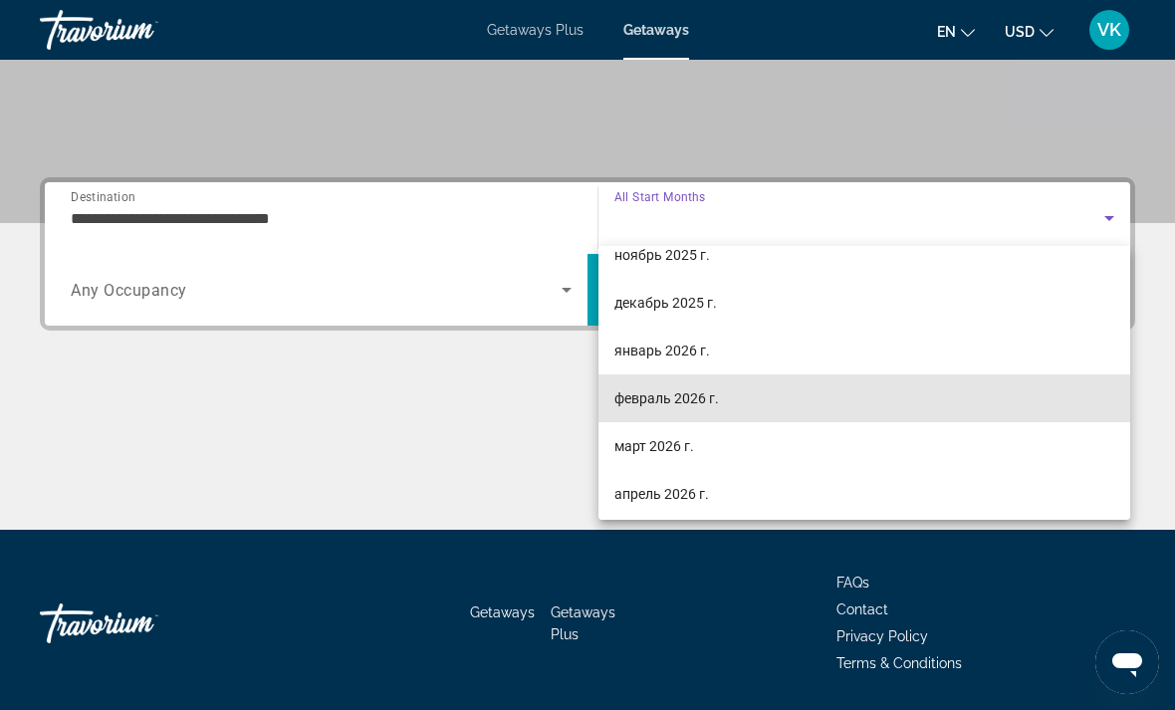
click at [710, 404] on span "февраль 2026 г." at bounding box center [666, 398] width 105 height 24
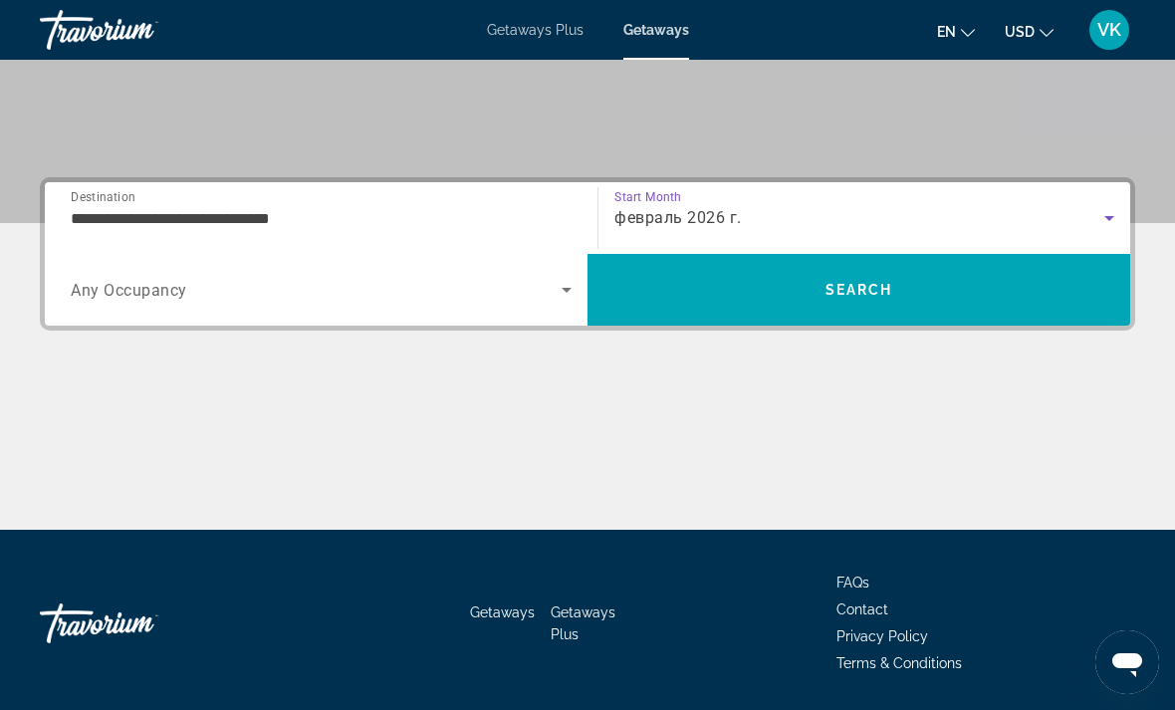
click at [525, 297] on span "Search widget" at bounding box center [316, 290] width 491 height 24
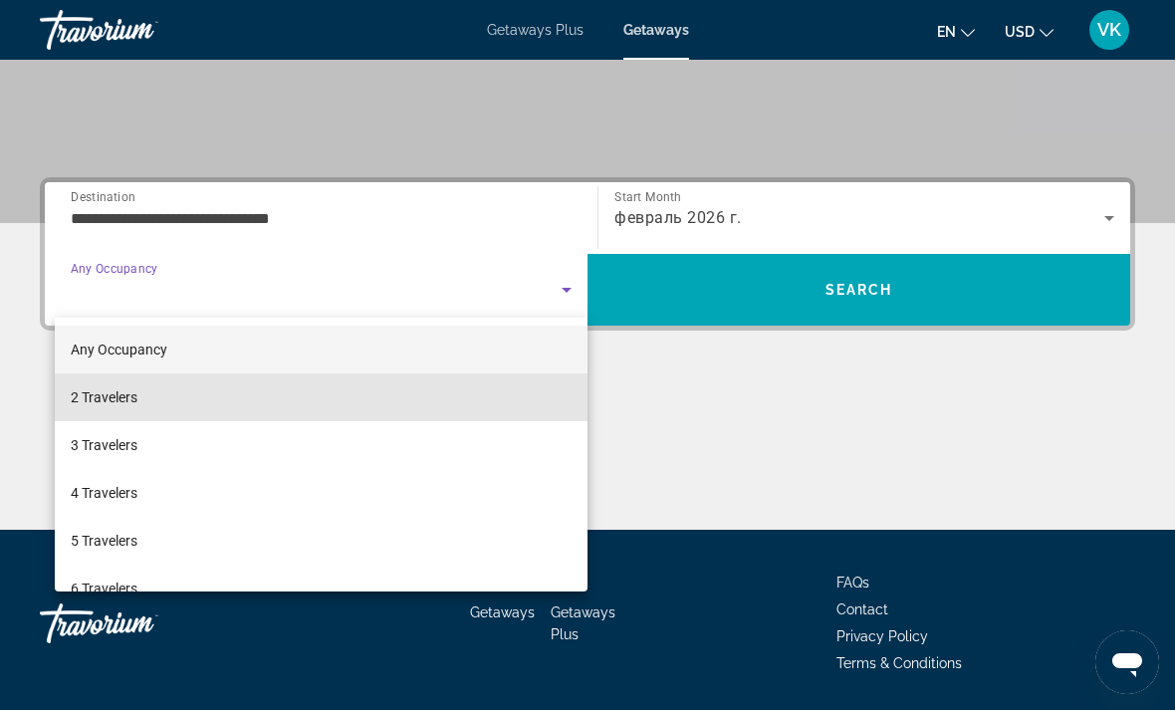
click at [188, 402] on mat-option "2 Travelers" at bounding box center [321, 397] width 533 height 48
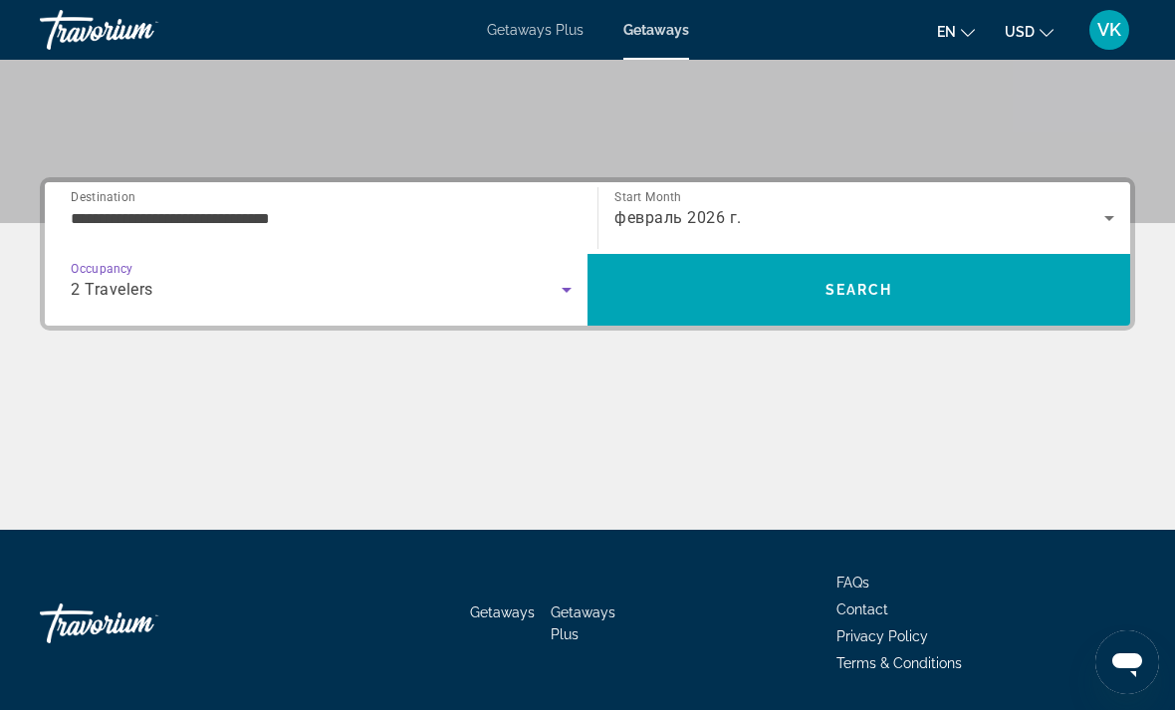
click at [984, 291] on span "Search" at bounding box center [859, 290] width 543 height 48
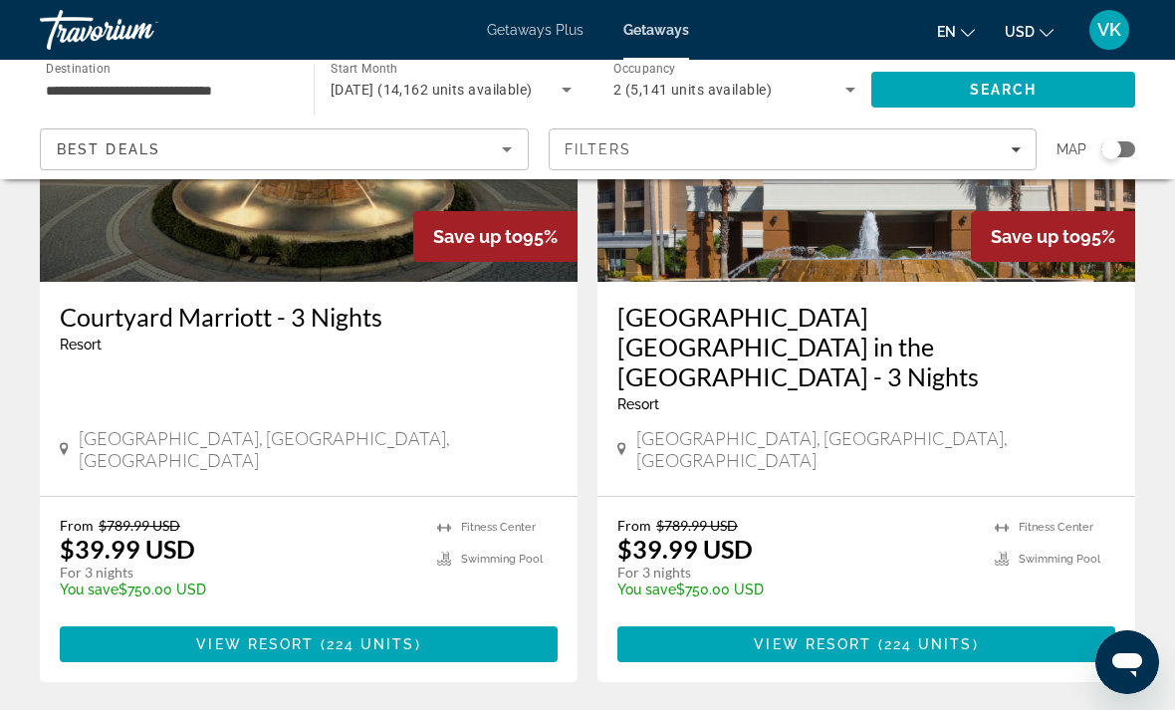
scroll to position [4038, 0]
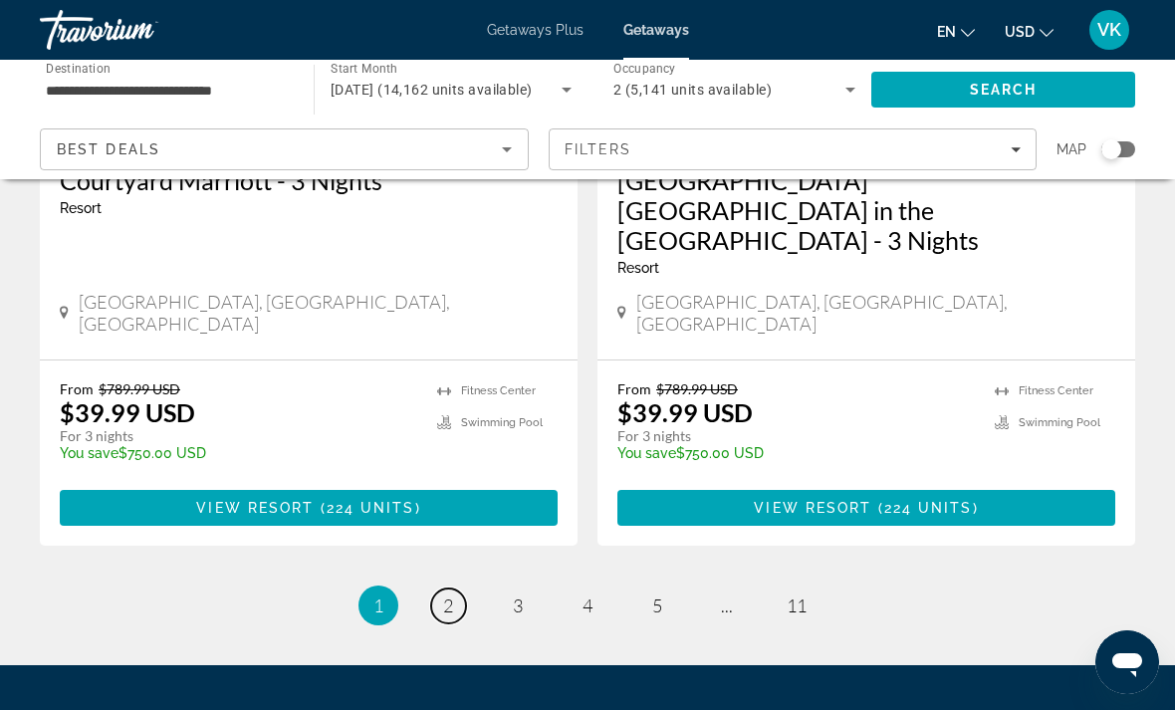
click at [443, 589] on link "page 2" at bounding box center [448, 606] width 35 height 35
